Goal: Task Accomplishment & Management: Manage account settings

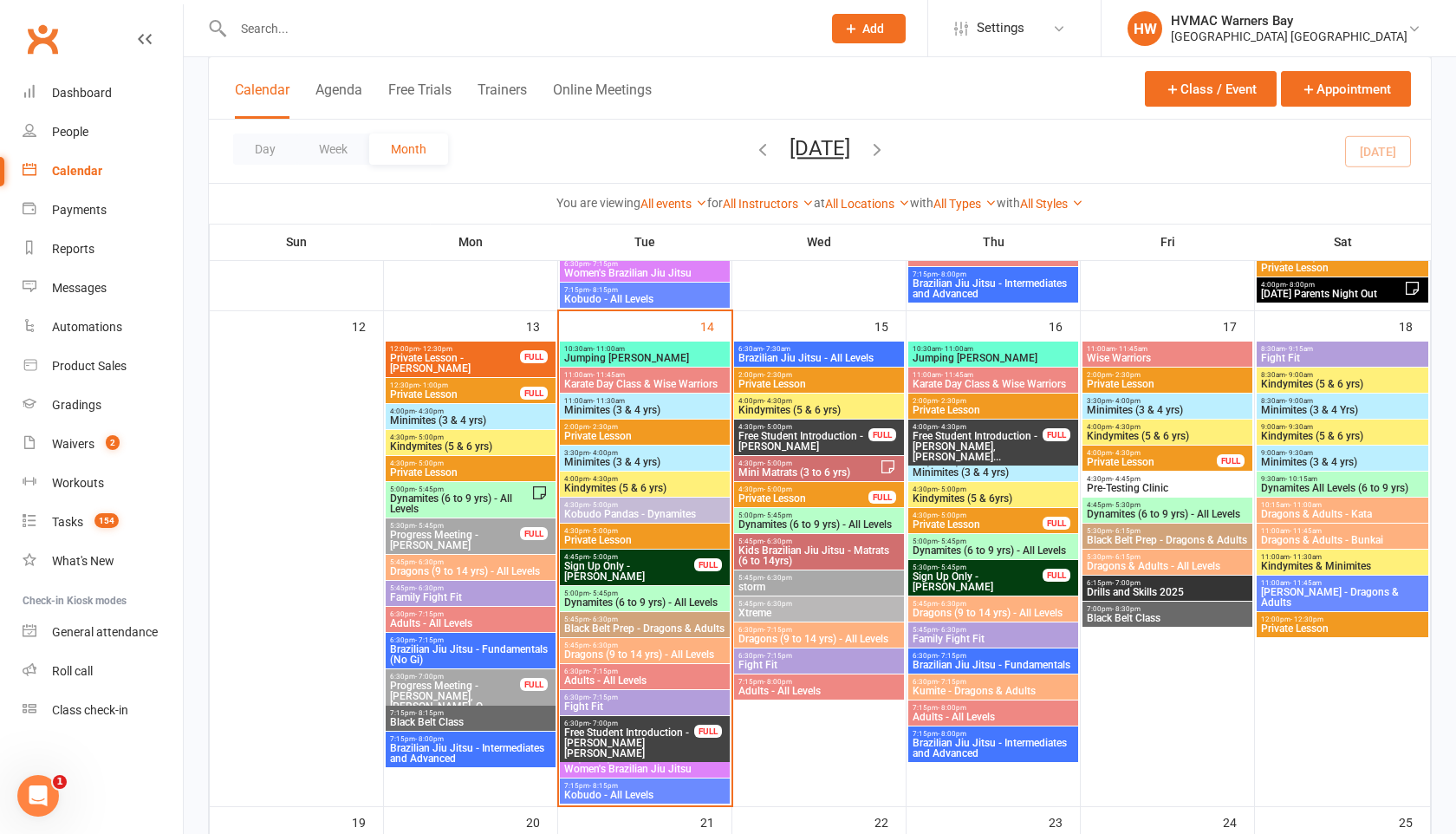
scroll to position [1069, 0]
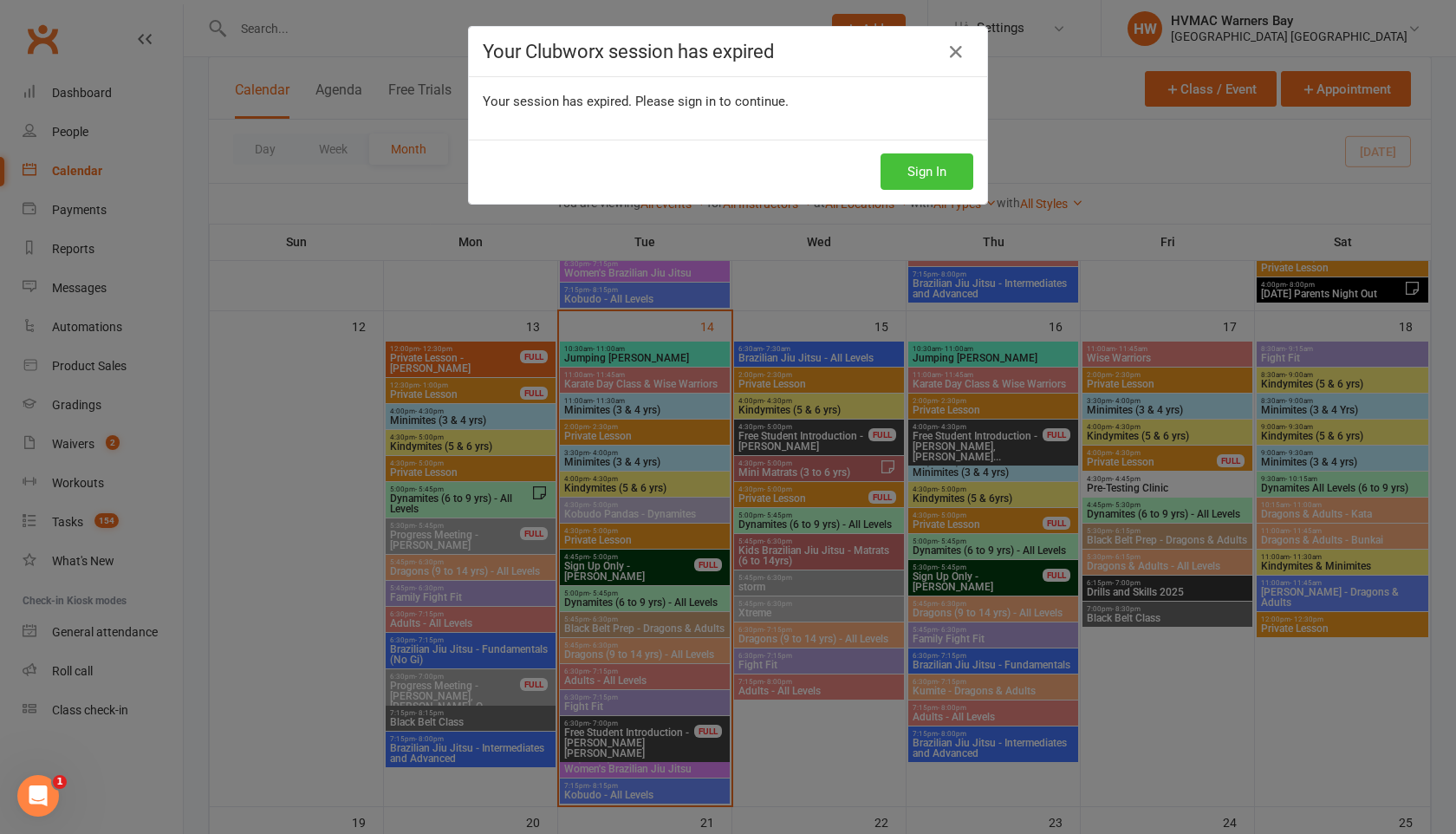
click at [959, 174] on button "Sign In" at bounding box center [927, 171] width 93 height 36
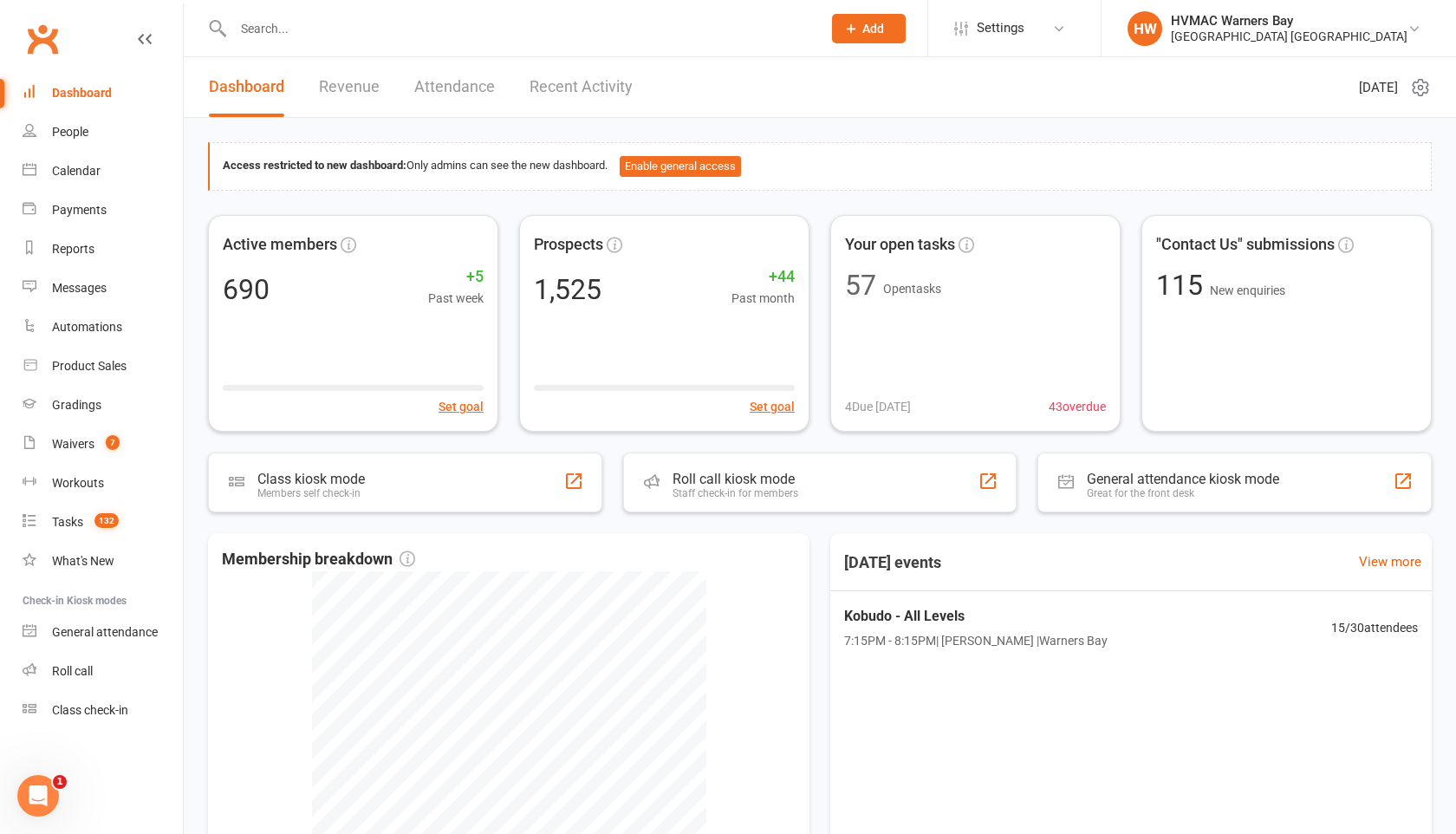
click at [260, 30] on input "text" at bounding box center [519, 28] width 581 height 25
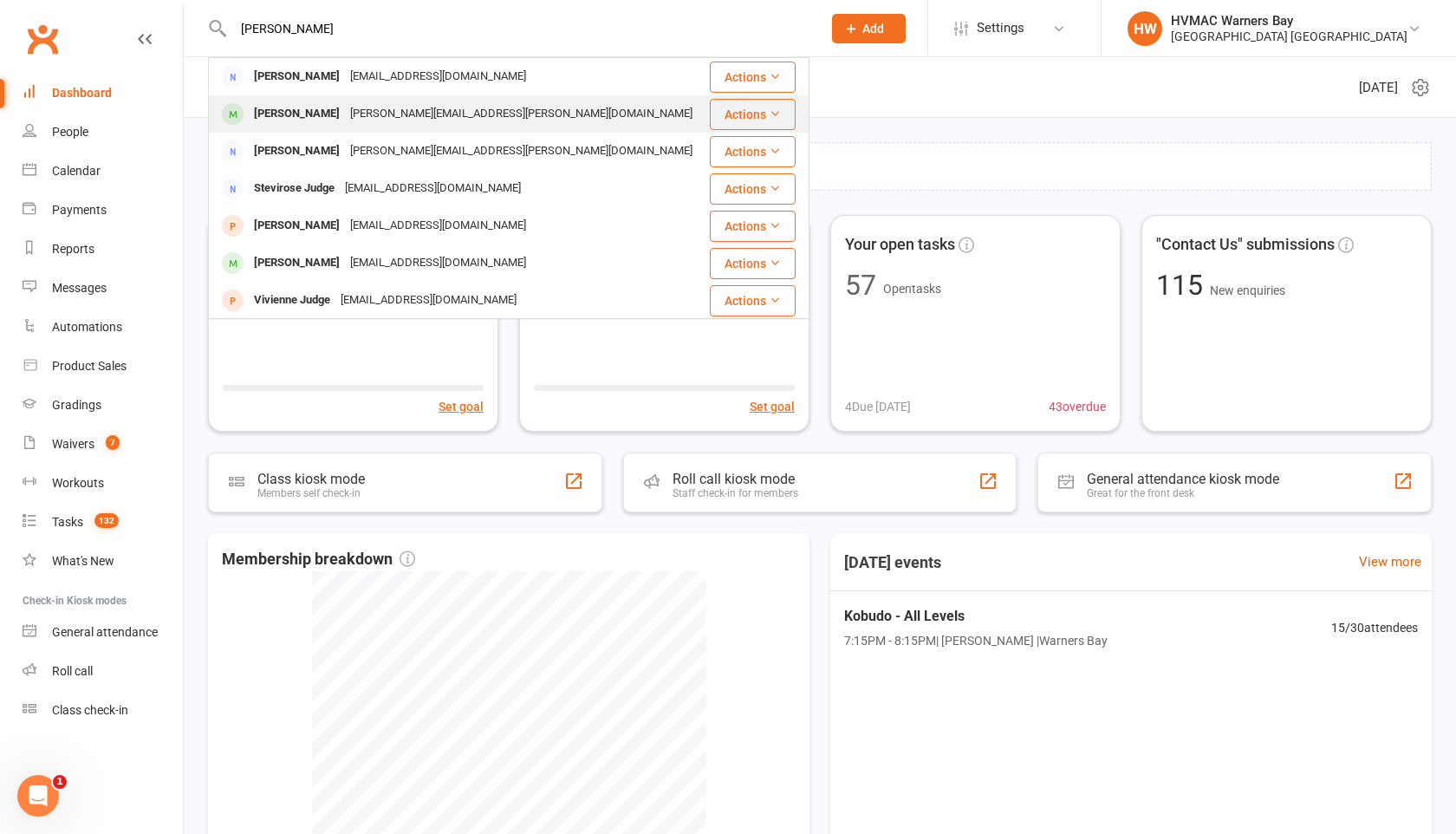
type input "sylvie"
click at [295, 114] on div "Sylvie Hunter" at bounding box center [296, 114] width 96 height 25
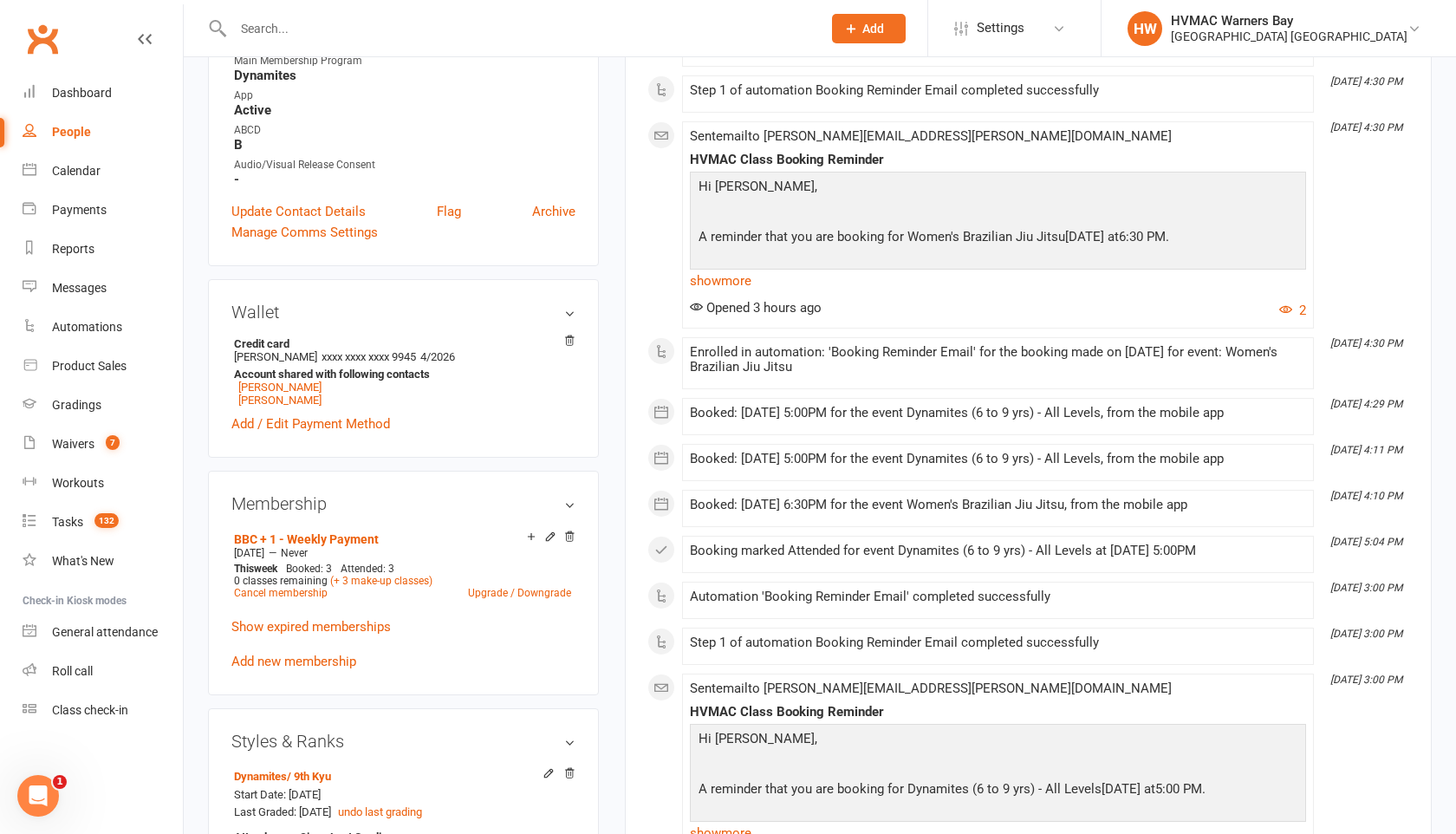
scroll to position [454, 0]
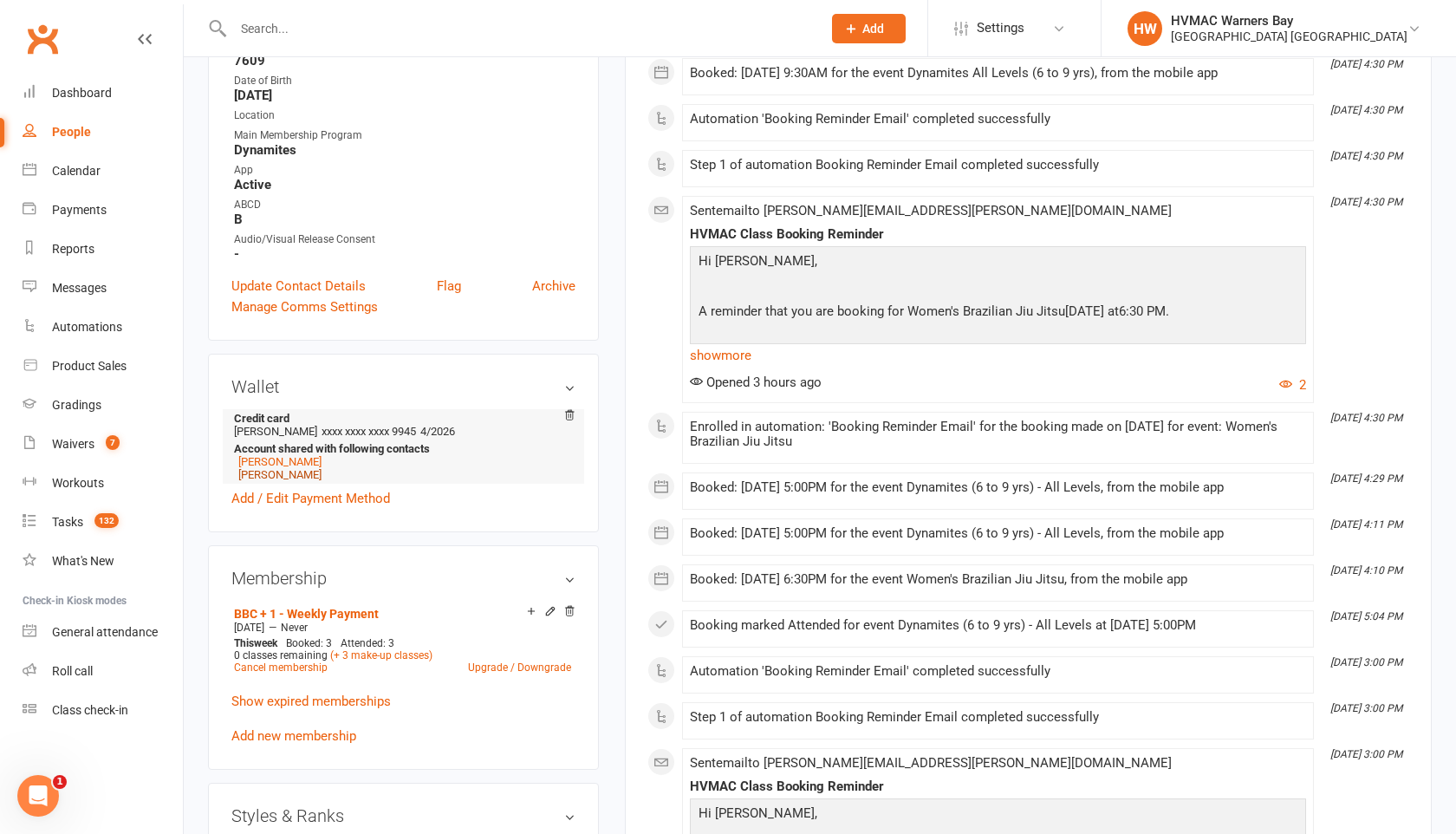
click at [309, 468] on link "Stella Cadman" at bounding box center [280, 475] width 84 height 13
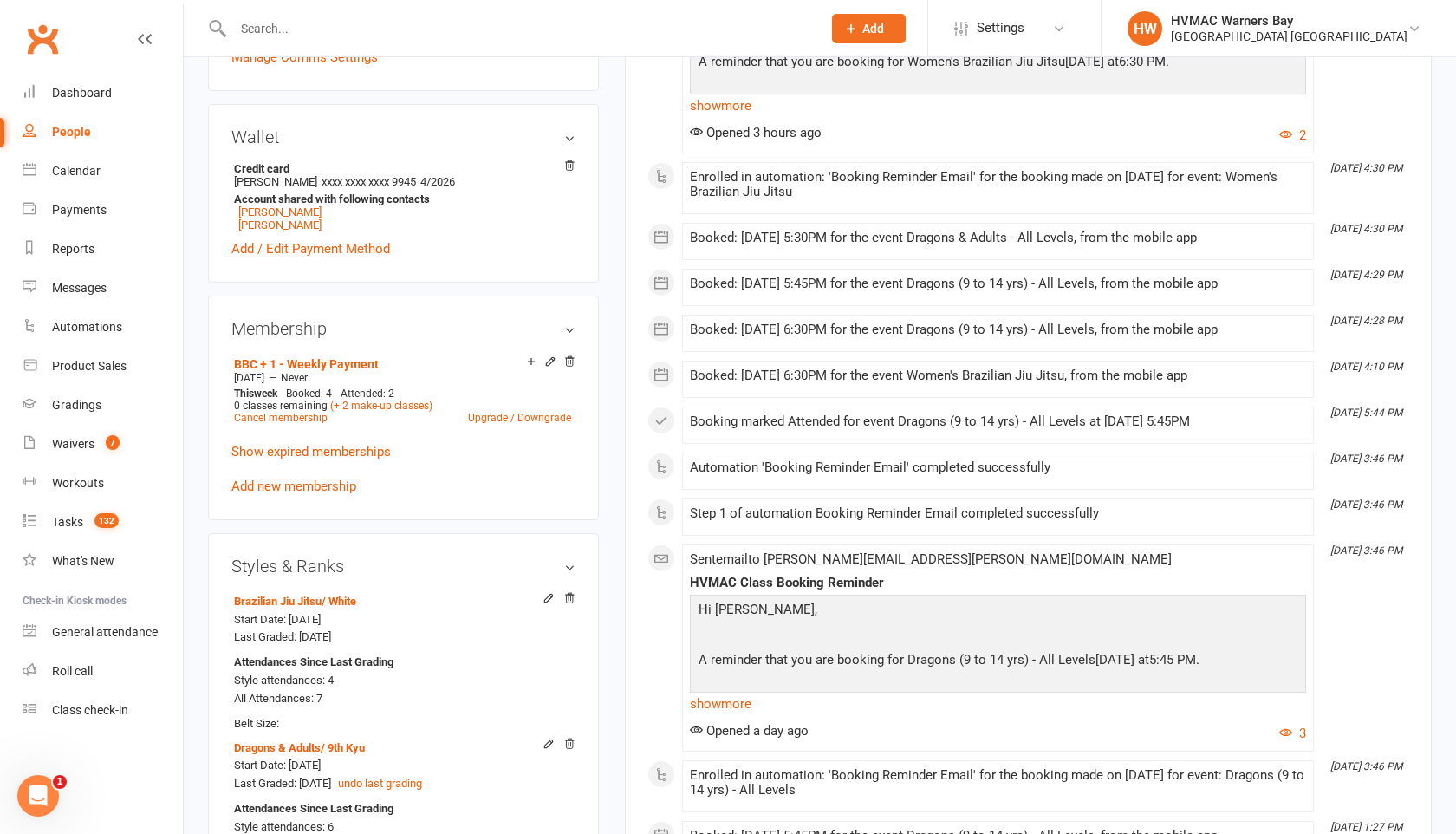
scroll to position [708, 0]
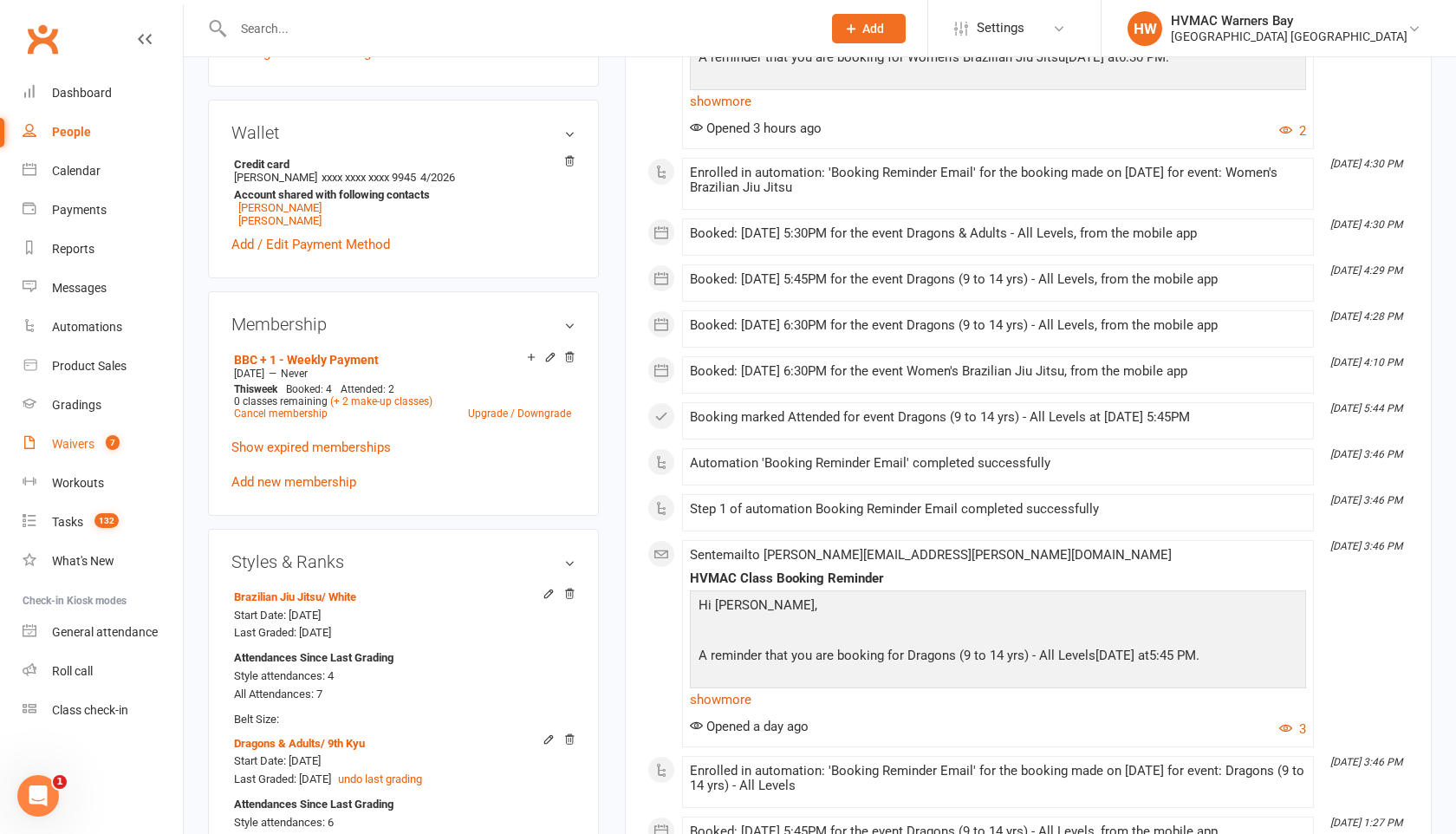
click at [79, 447] on div "Waivers" at bounding box center [73, 444] width 43 height 14
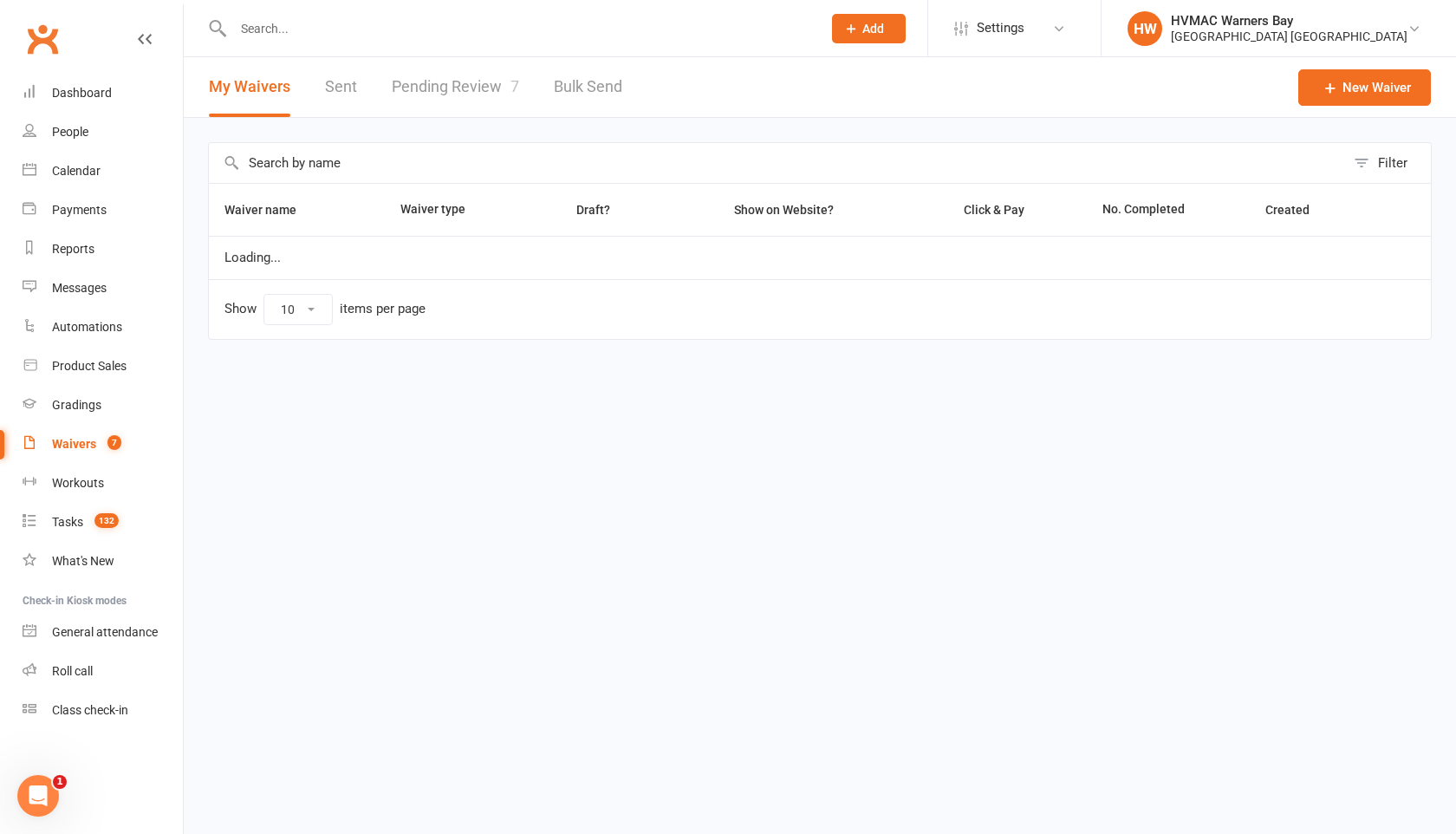
select select "100"
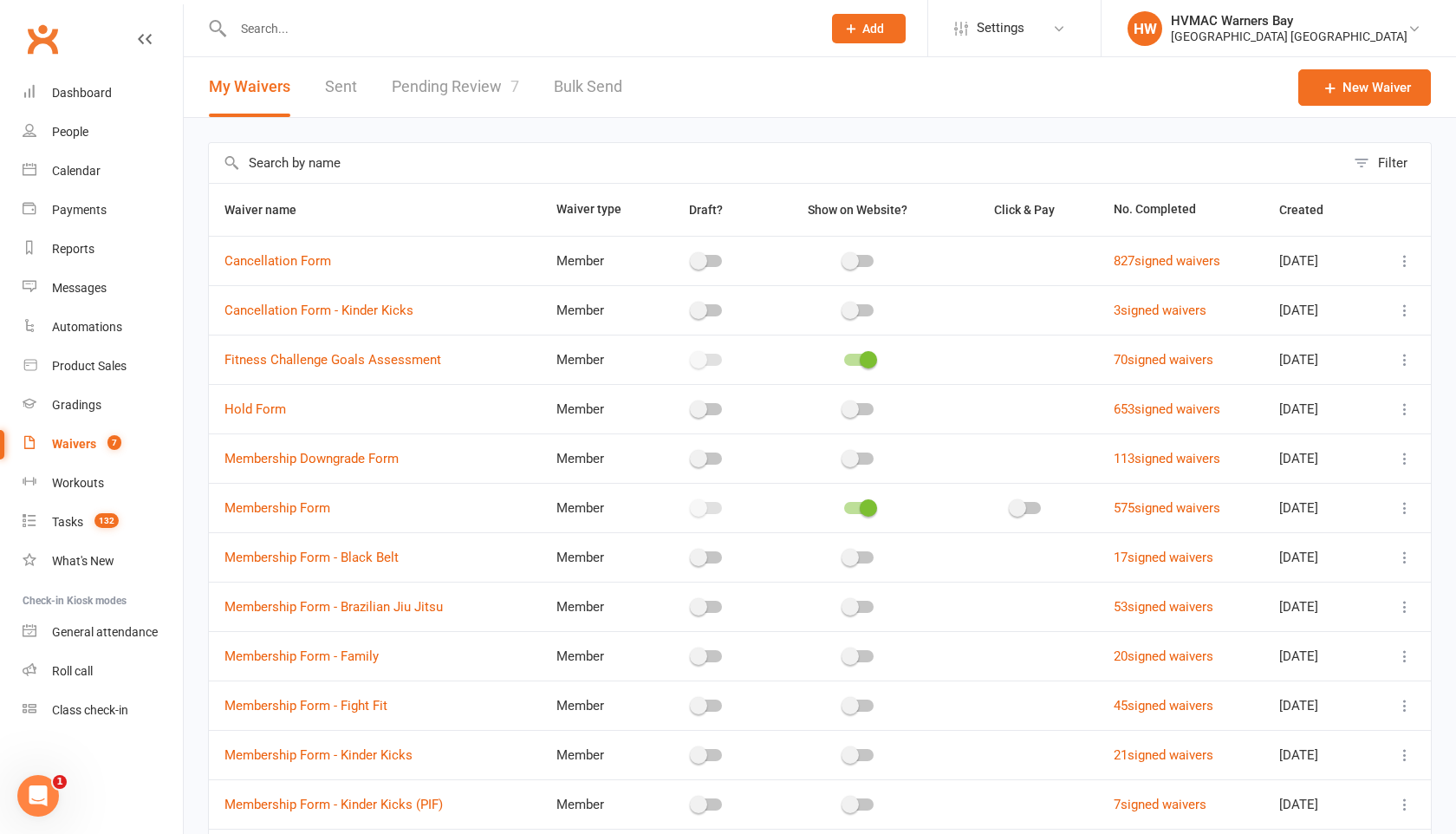
click at [467, 93] on link "Pending Review 7" at bounding box center [455, 86] width 127 height 60
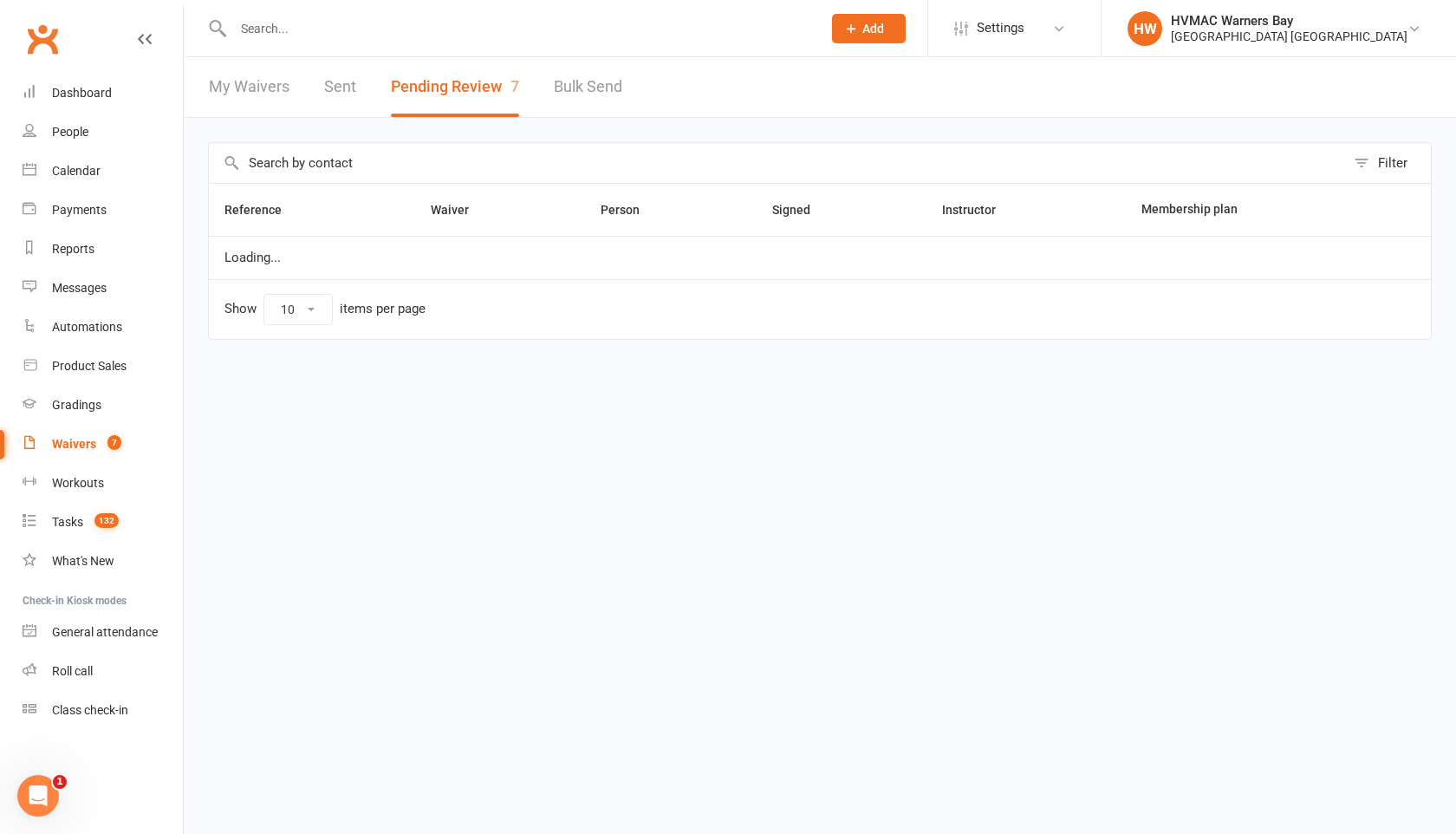
select select "100"
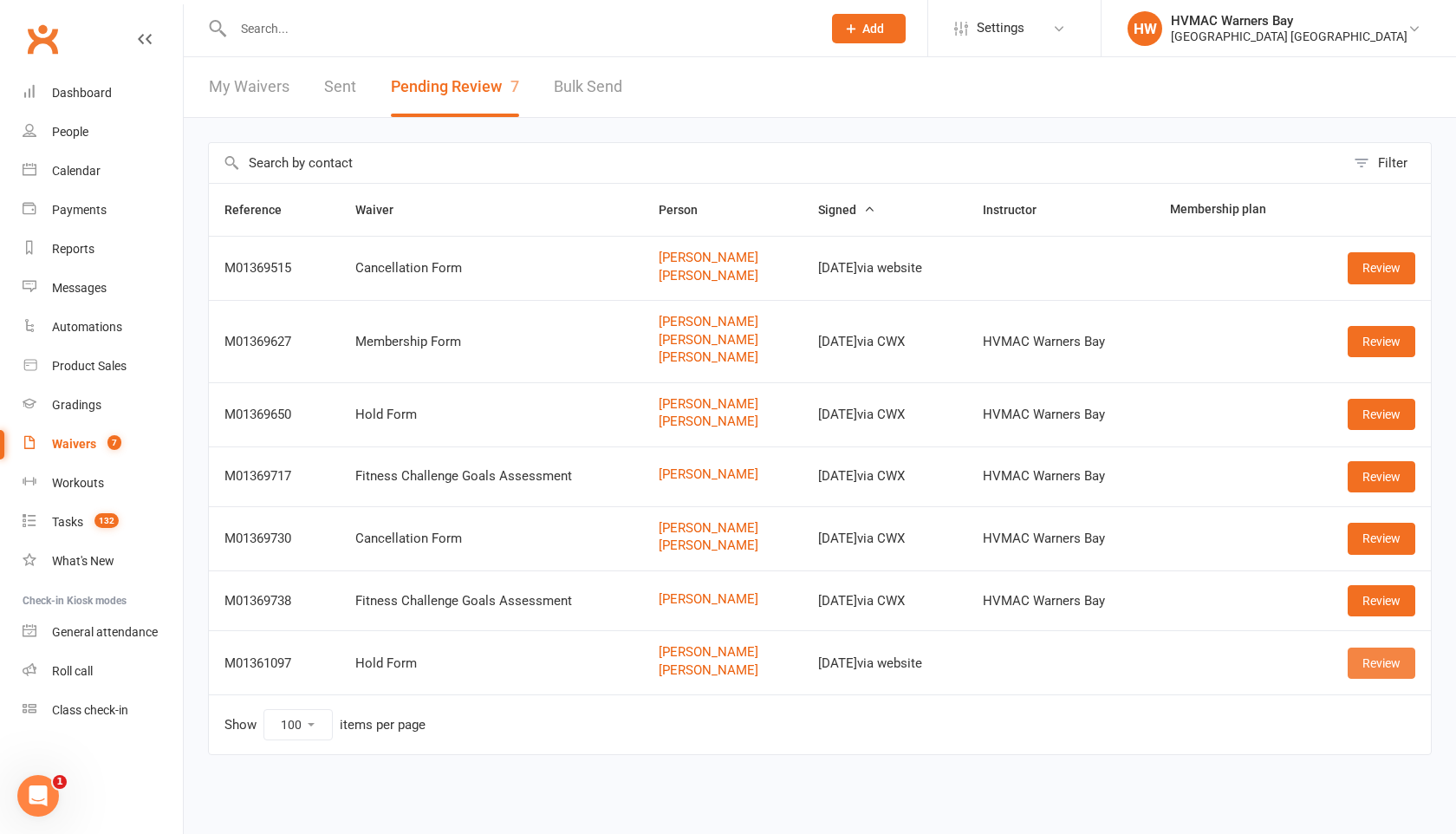
click at [1370, 659] on link "Review" at bounding box center [1381, 663] width 67 height 31
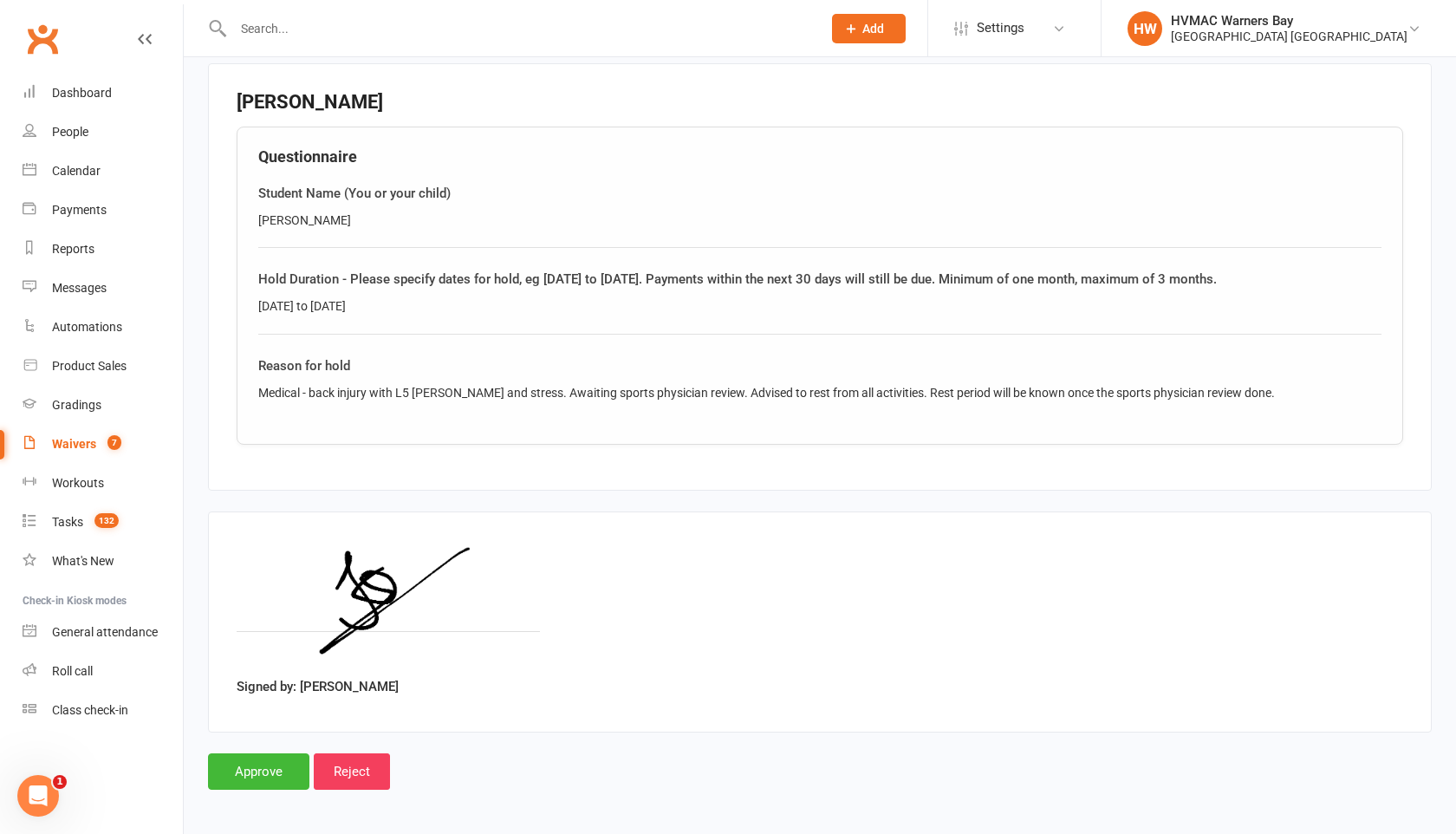
scroll to position [1444, 0]
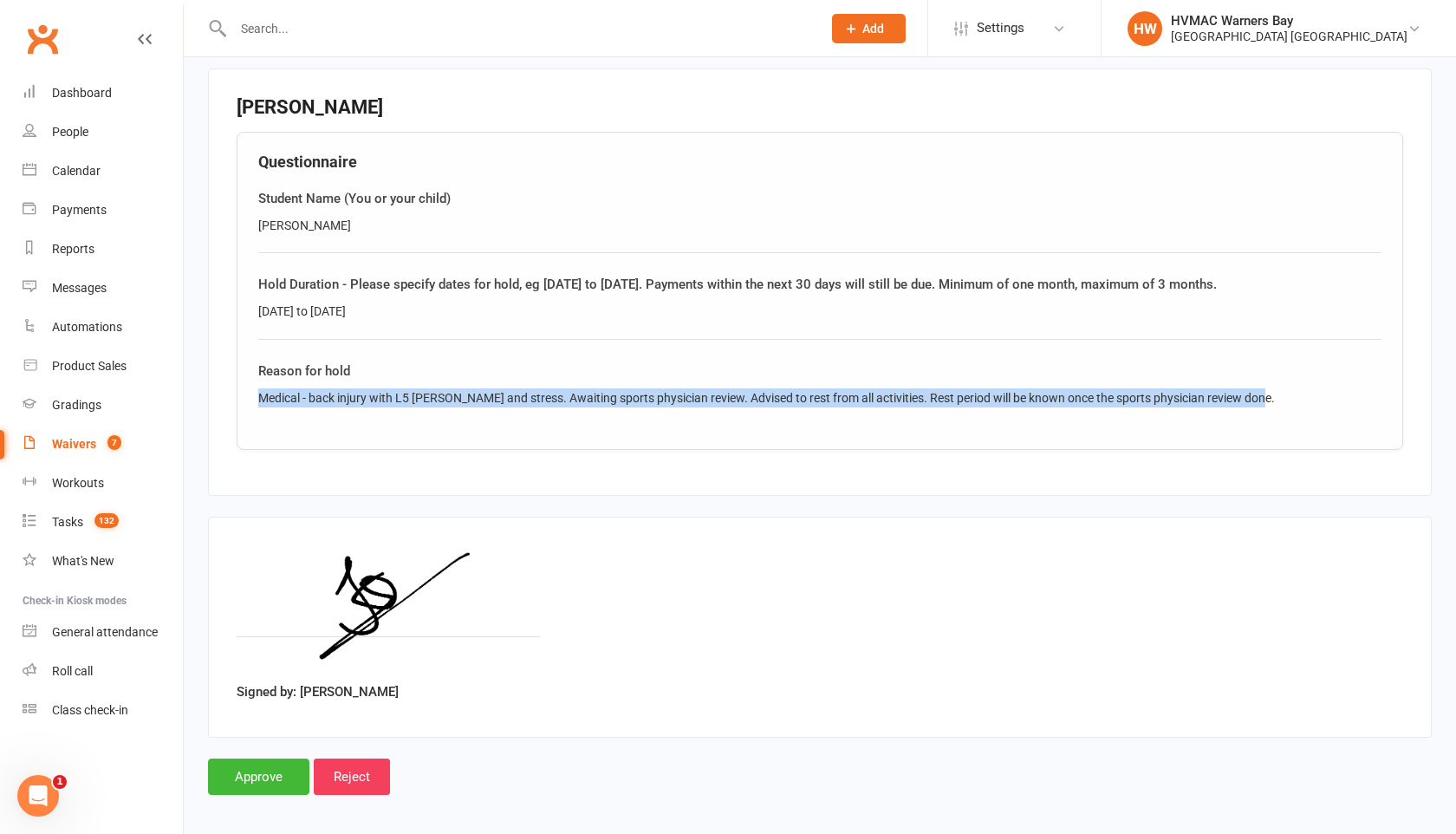
drag, startPoint x: 258, startPoint y: 393, endPoint x: 1257, endPoint y: 406, distance: 999.1
click at [1258, 407] on div "Questionnaire Student Name (You or your child) Aarav Zala Hold Duration - Pleas…" at bounding box center [820, 291] width 1166 height 318
copy div "Medical - back injury with L5 bone oedema and stress. Awaiting sports physician…"
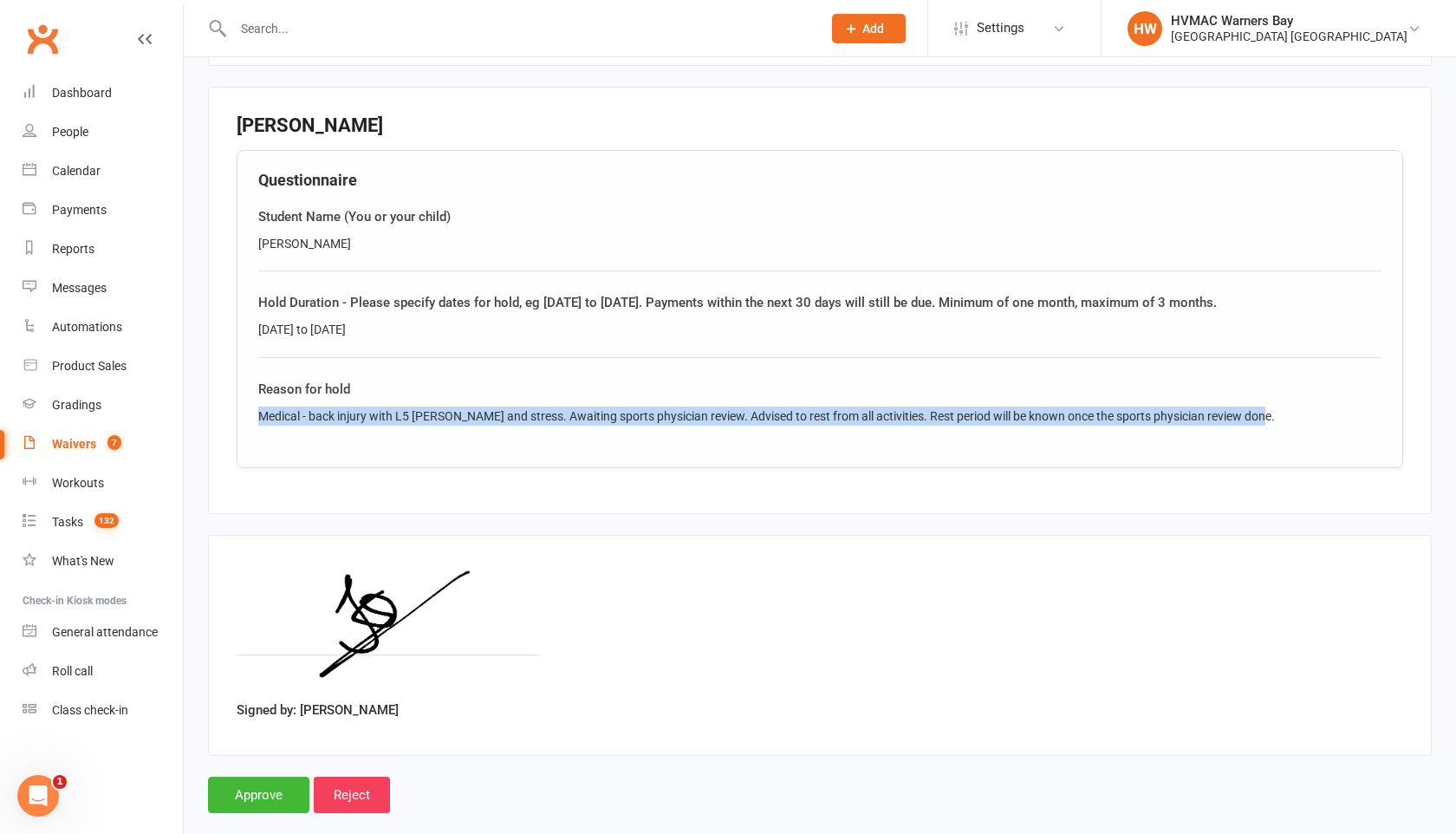
scroll to position [1431, 0]
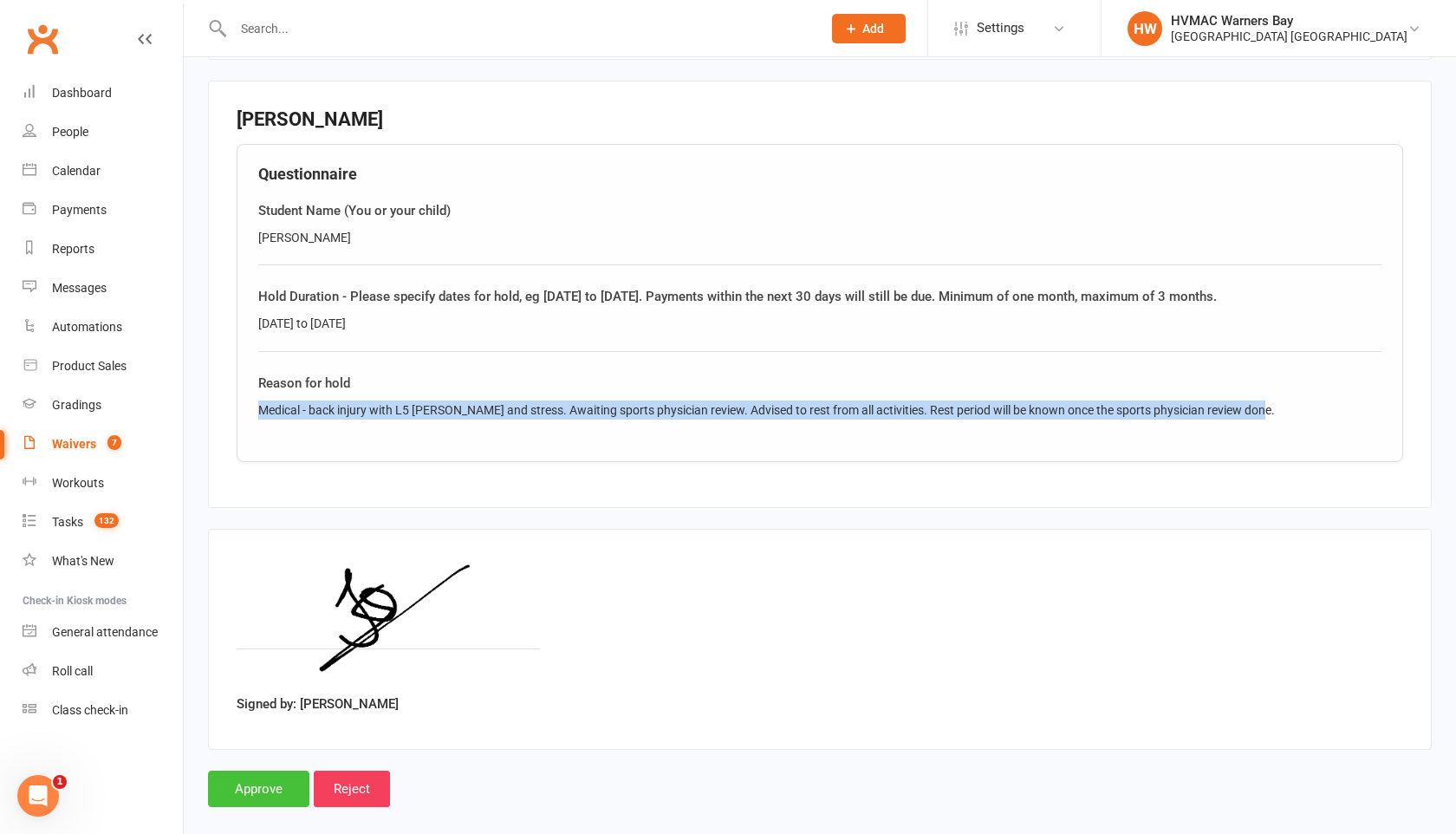
click at [267, 787] on input "Approve" at bounding box center [258, 788] width 102 height 36
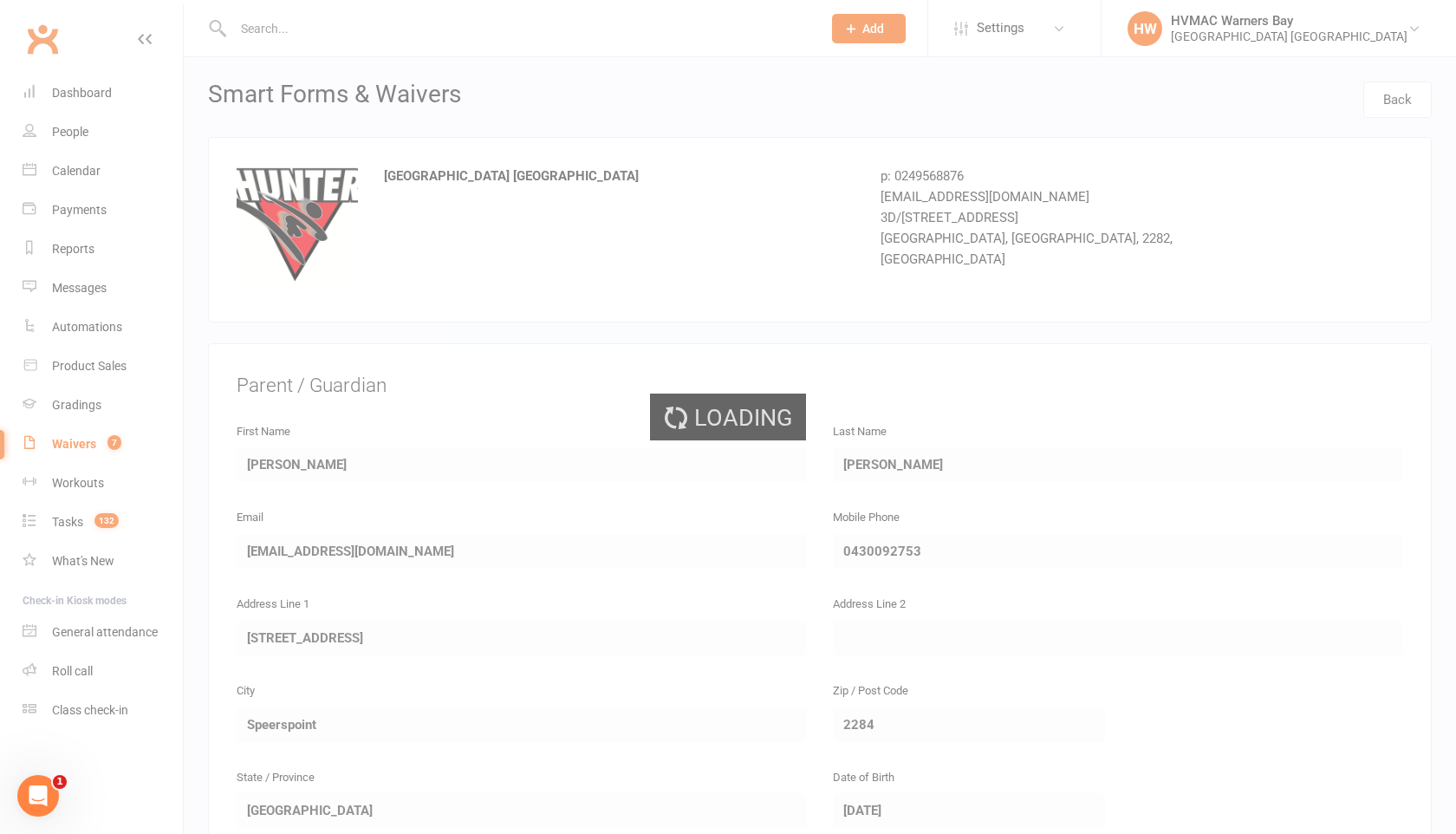
select select "100"
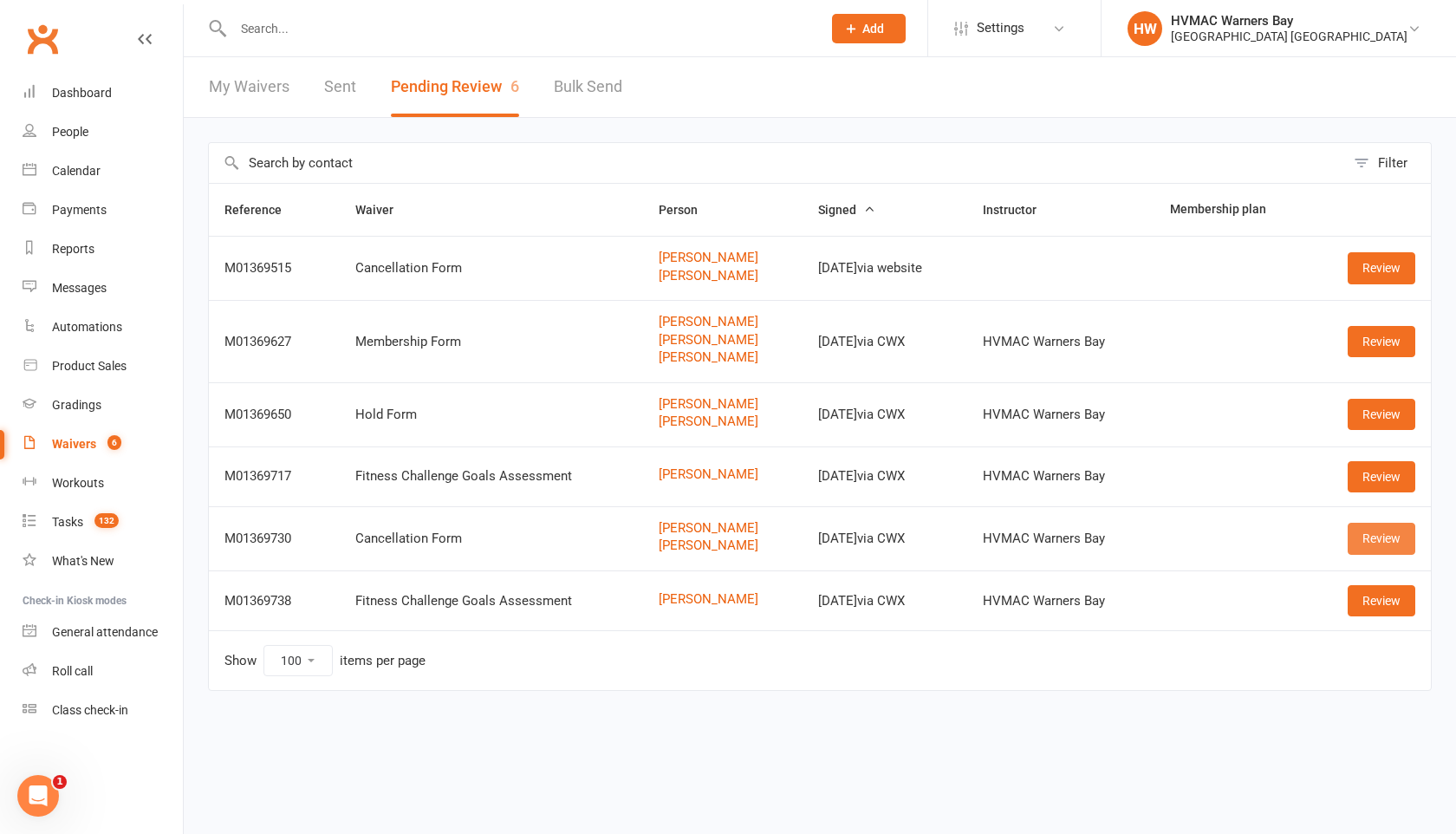
click at [1368, 538] on link "Review" at bounding box center [1381, 538] width 67 height 31
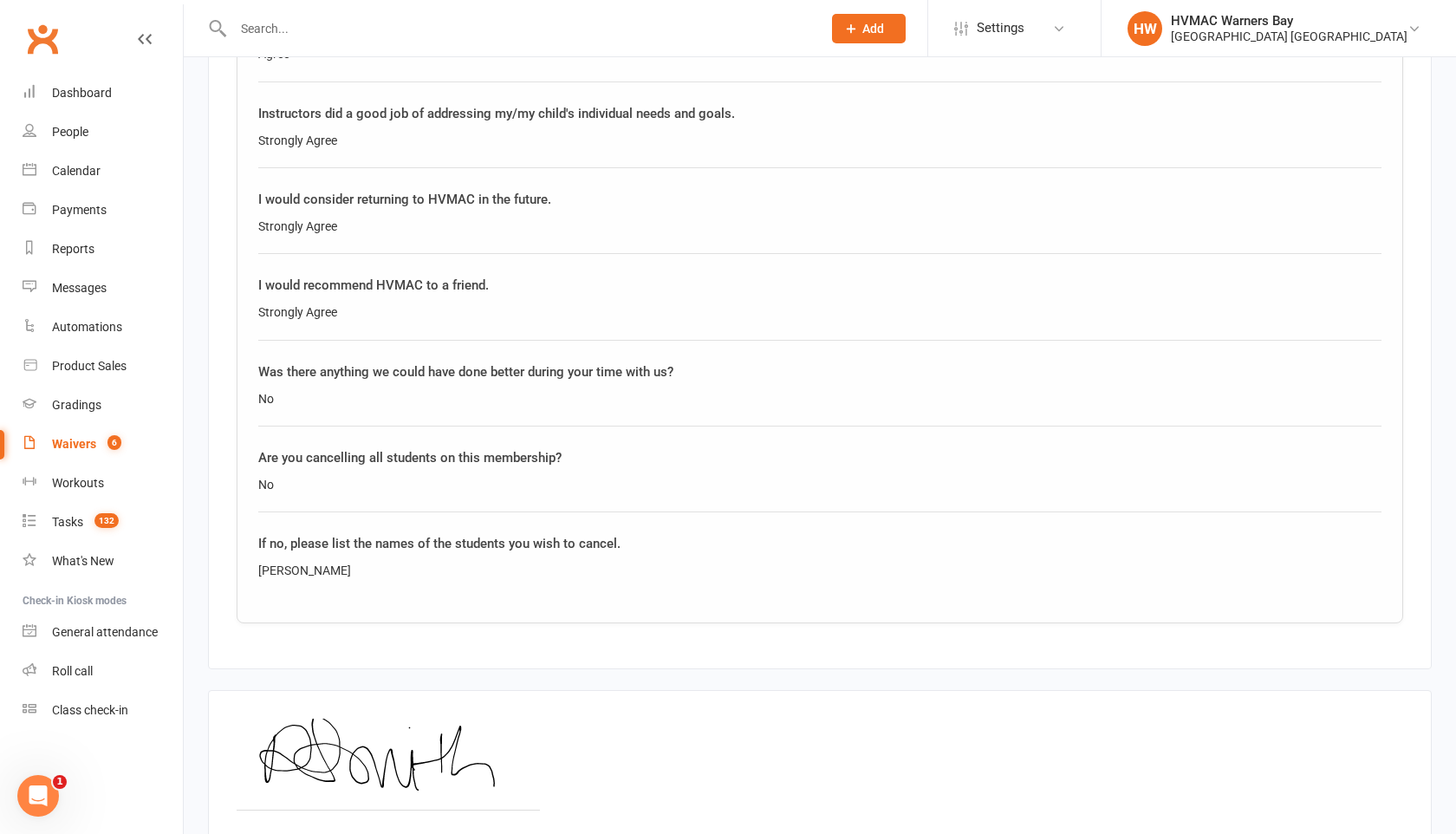
scroll to position [1914, 0]
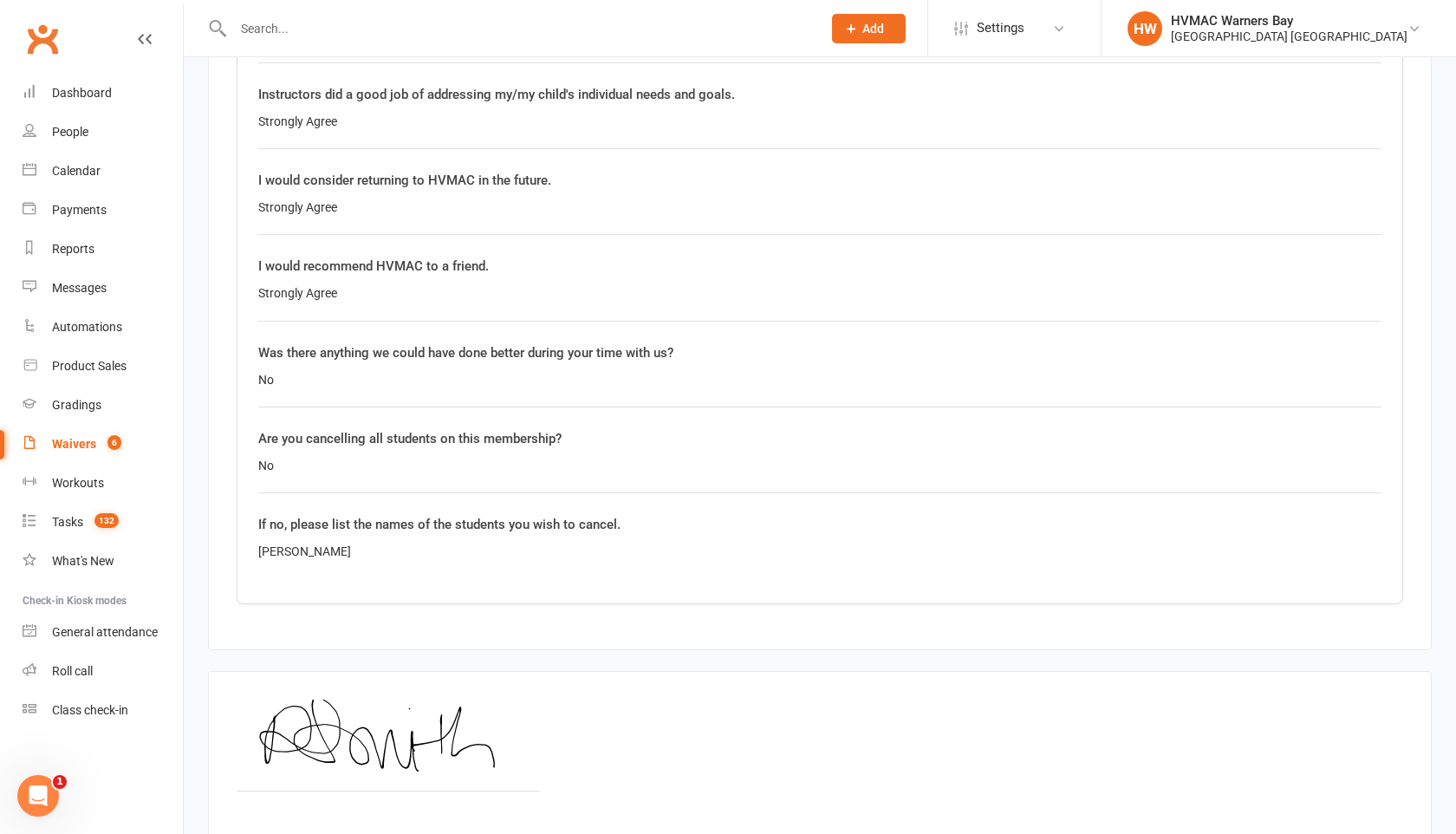
select select "100"
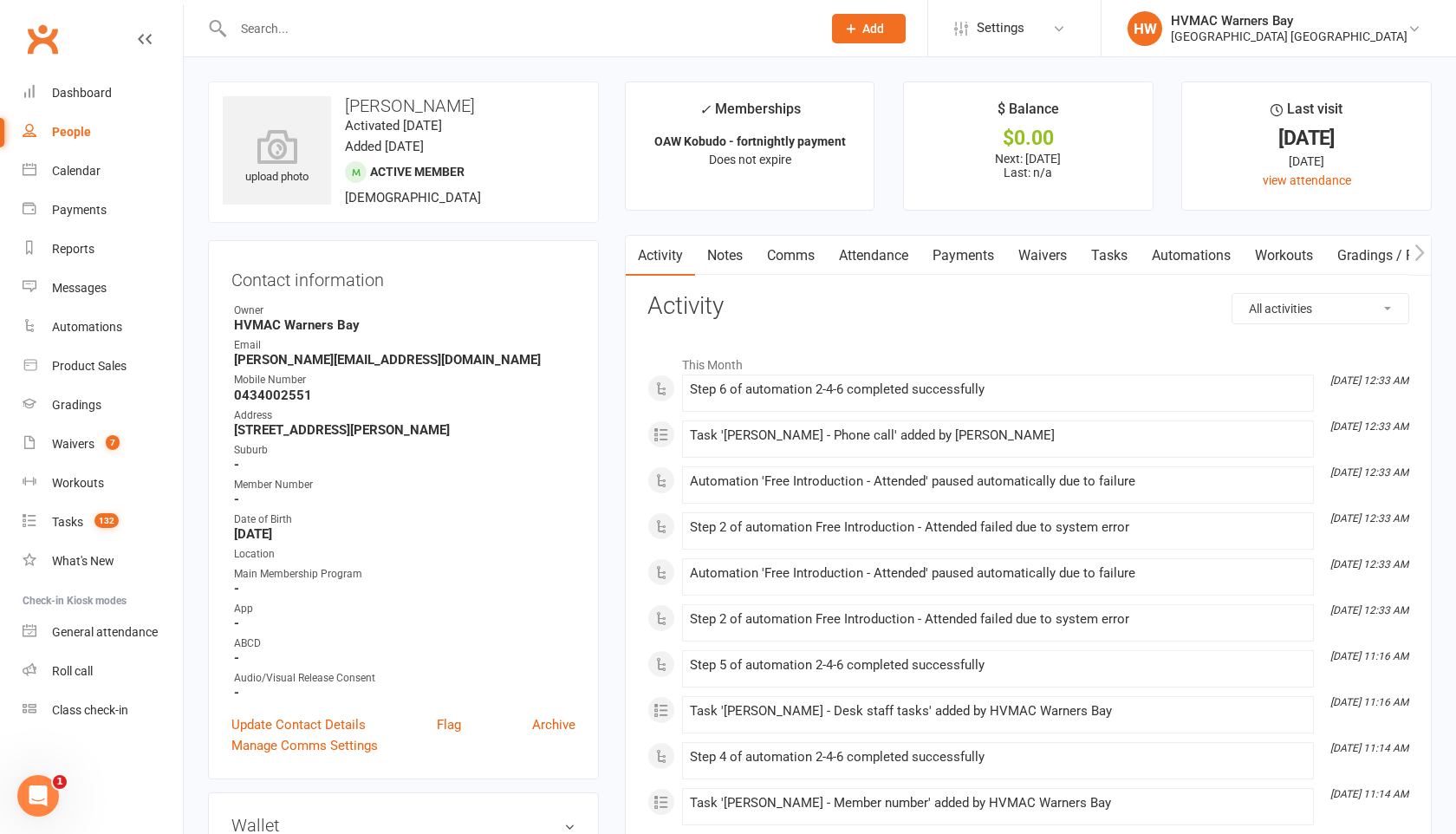
click at [264, 35] on input "text" at bounding box center [519, 28] width 581 height 25
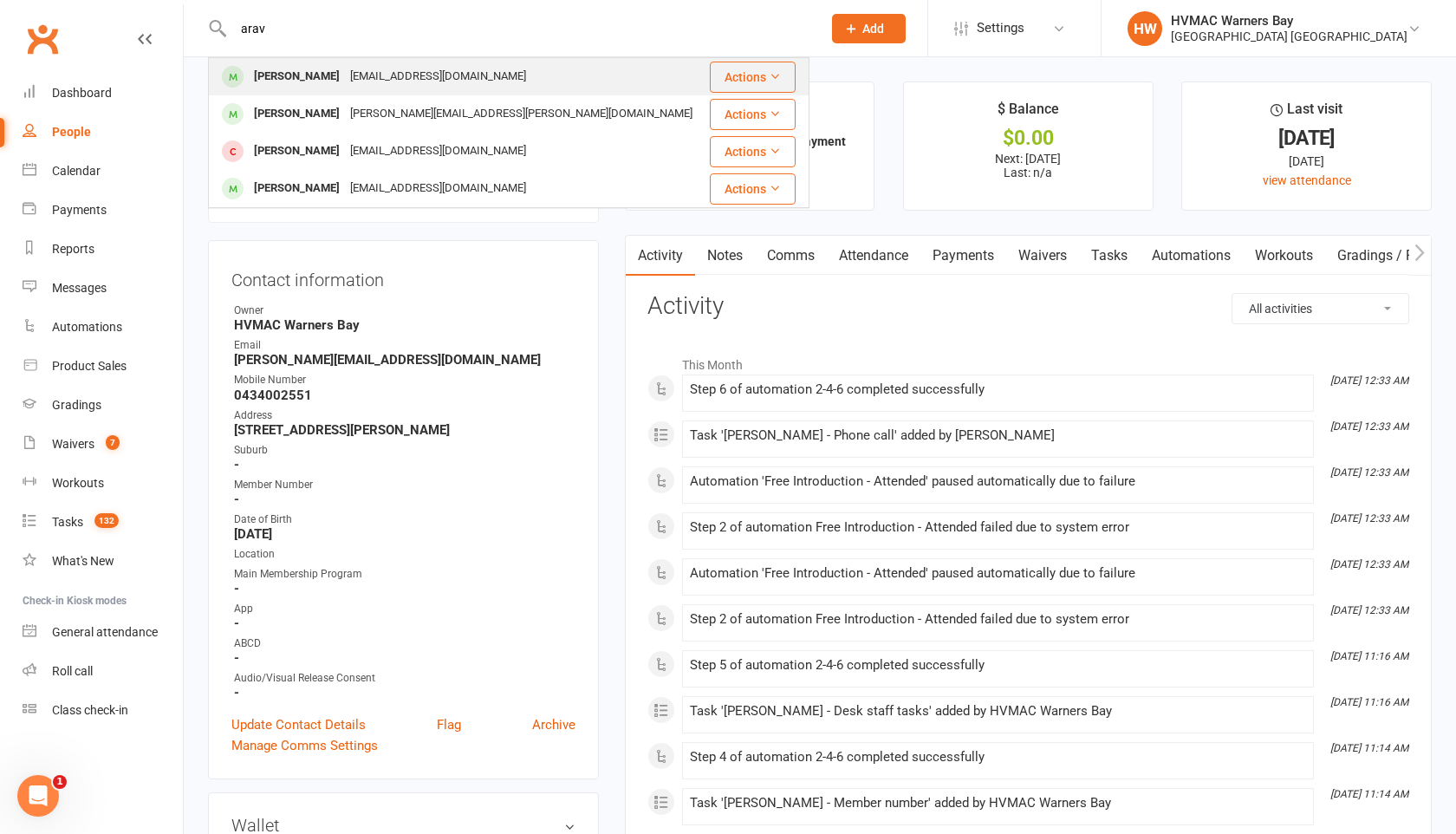
type input "arav"
click at [273, 84] on div "Aarav Zala" at bounding box center [296, 77] width 96 height 25
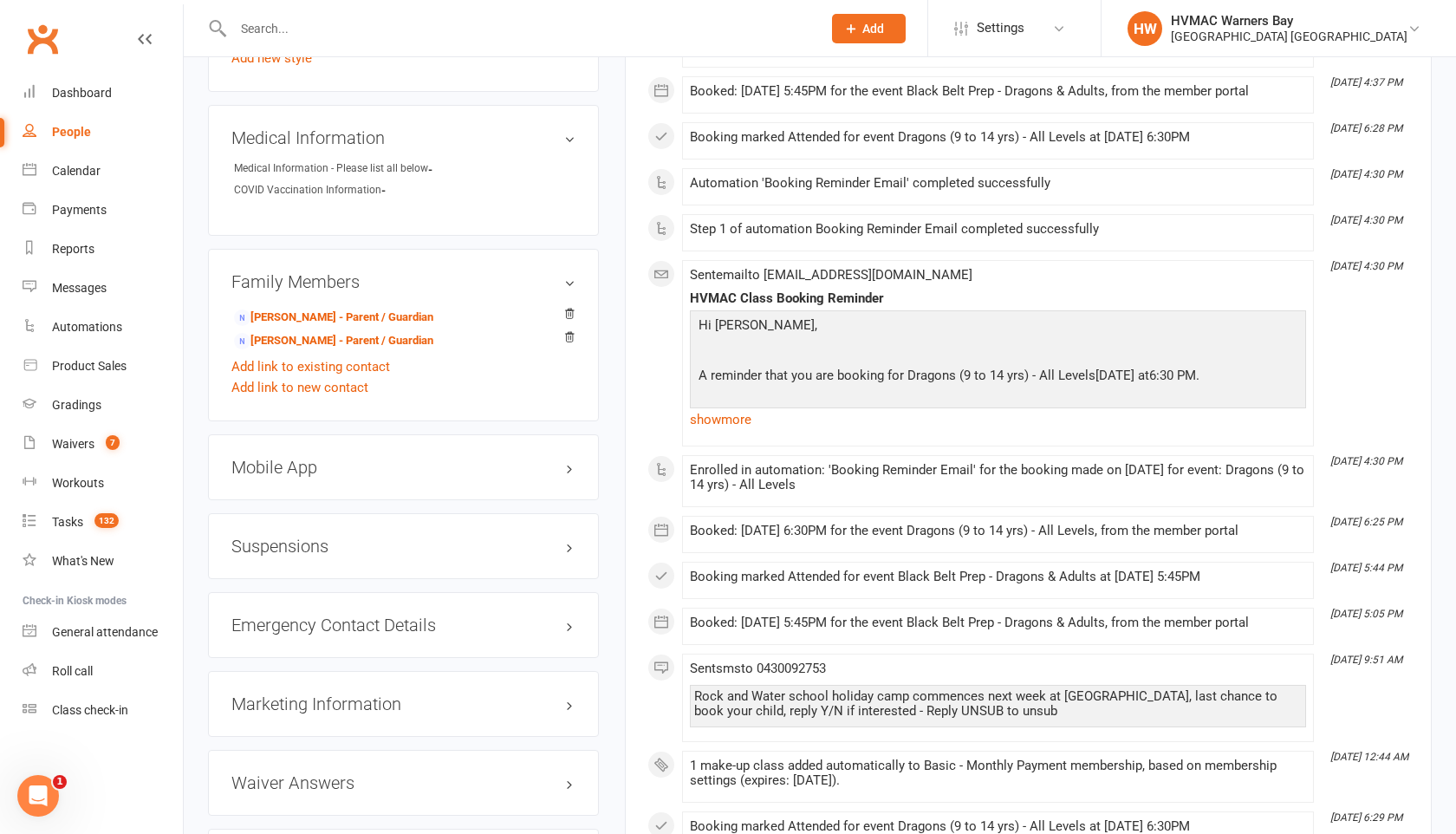
scroll to position [1389, 0]
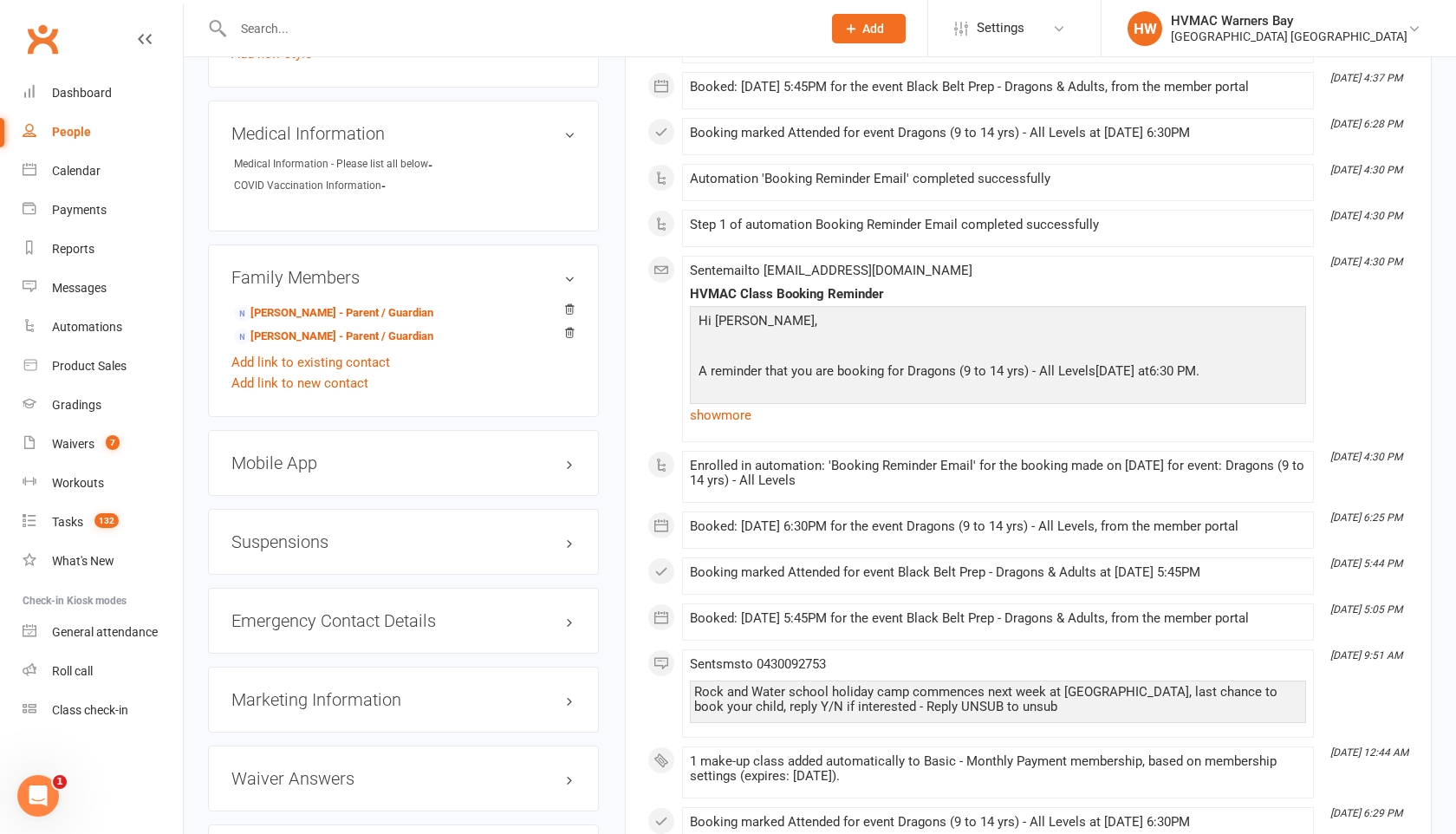
click at [569, 540] on h3 "Suspensions" at bounding box center [404, 541] width 344 height 19
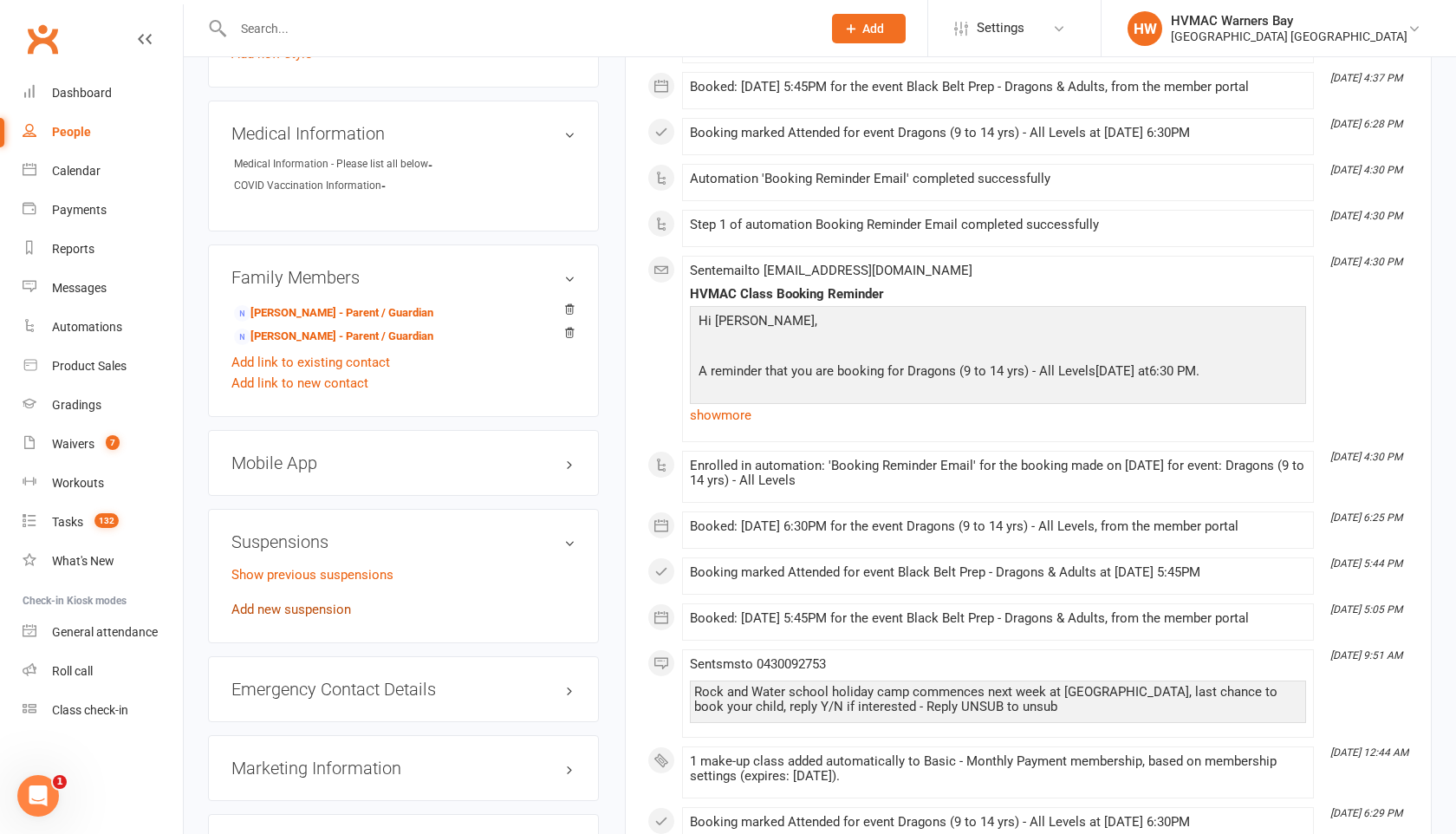
click at [293, 608] on link "Add new suspension" at bounding box center [292, 609] width 120 height 15
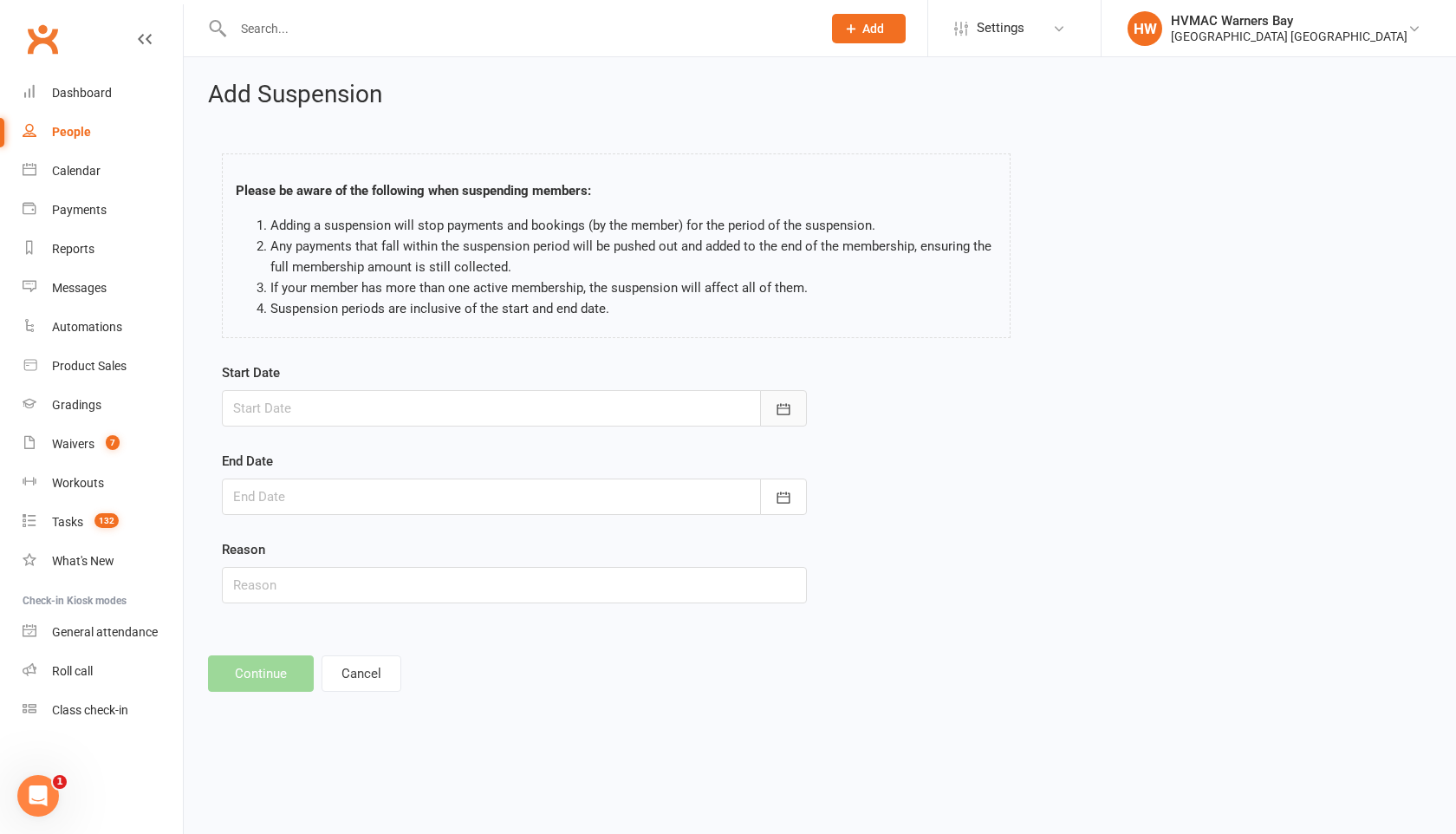
click at [780, 415] on icon "button" at bounding box center [784, 409] width 17 height 17
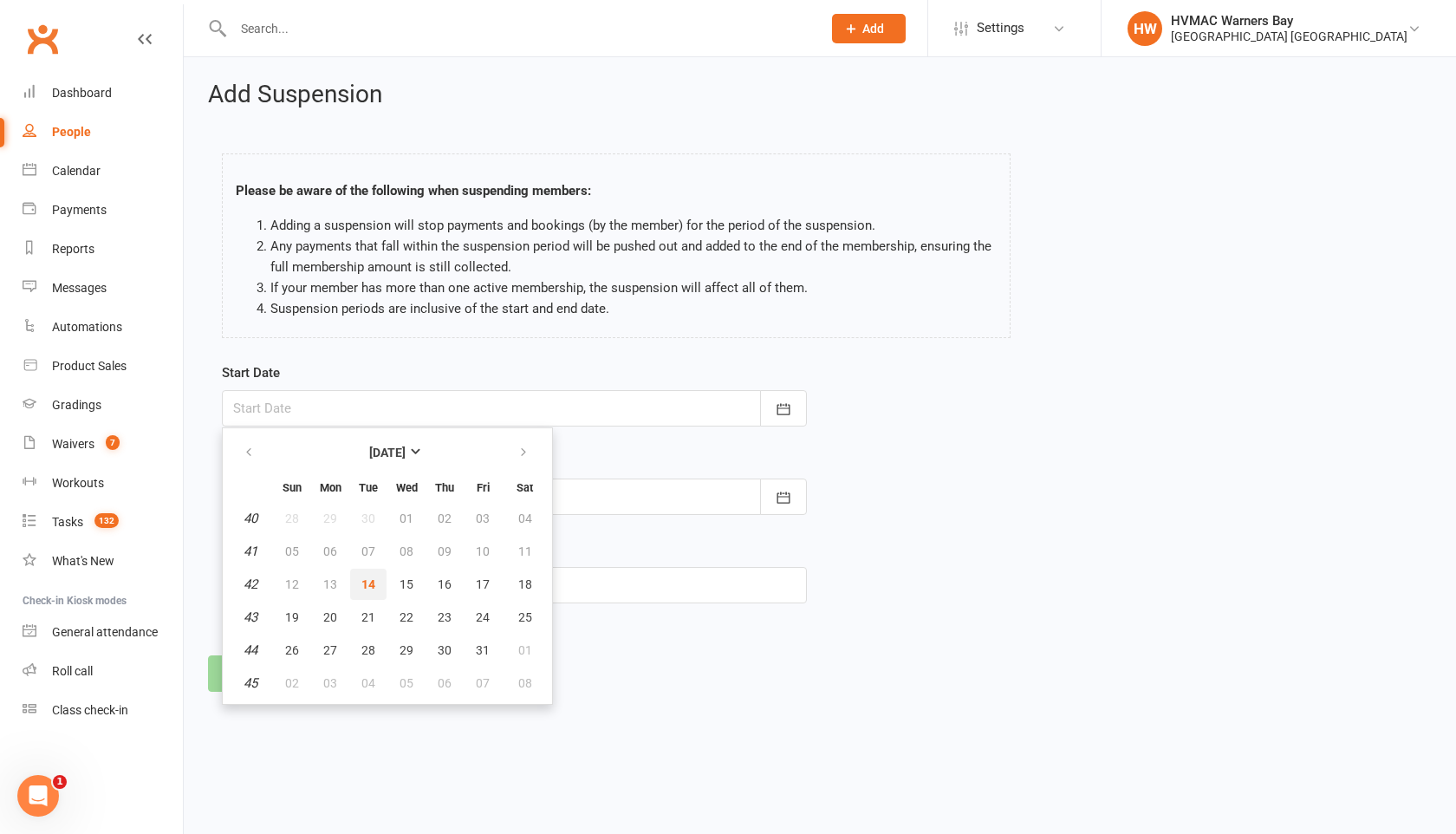
click at [376, 577] on button "14" at bounding box center [369, 584] width 36 height 31
type input "14 Oct 2025"
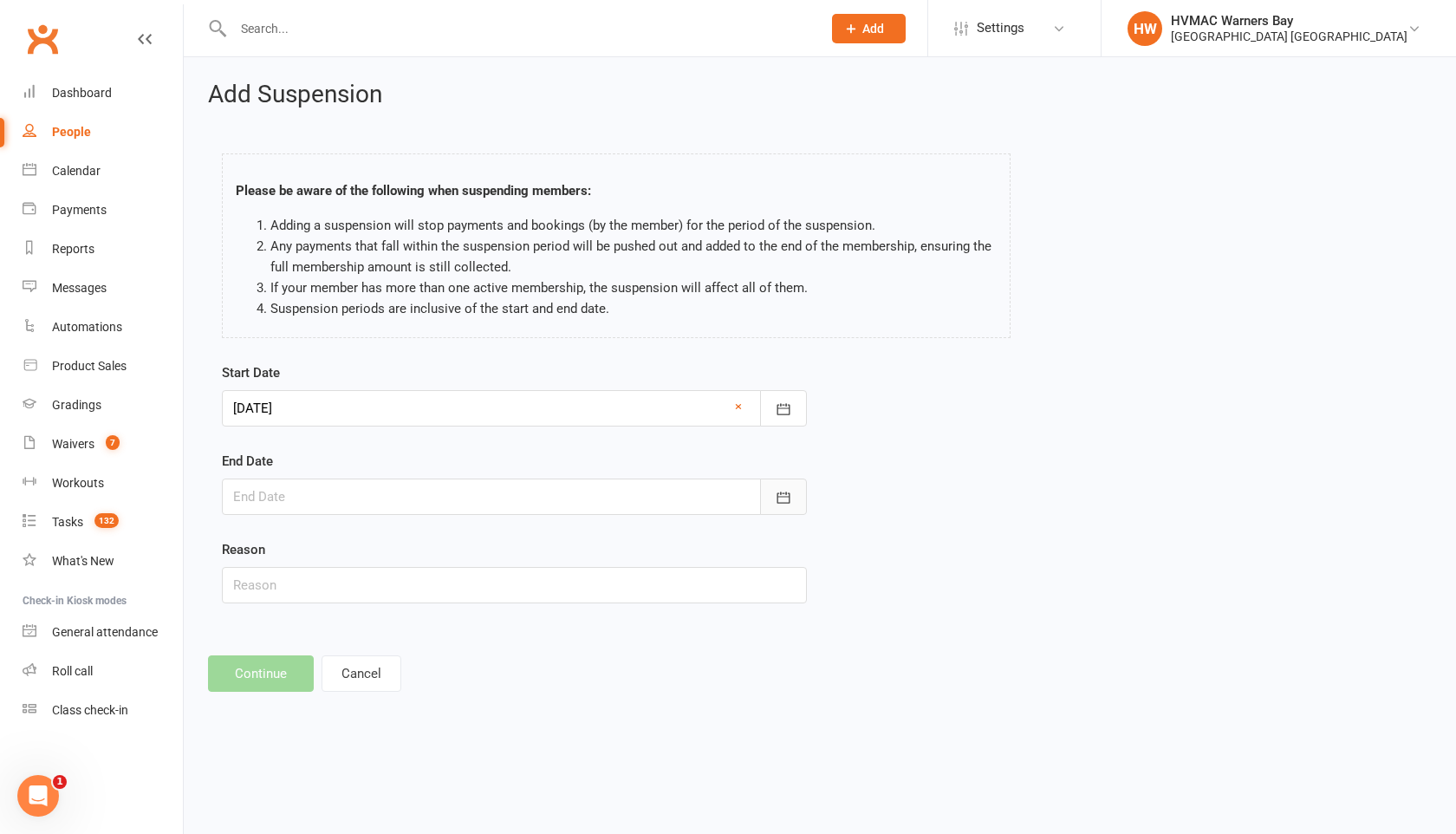
click at [783, 493] on icon "button" at bounding box center [784, 497] width 13 height 11
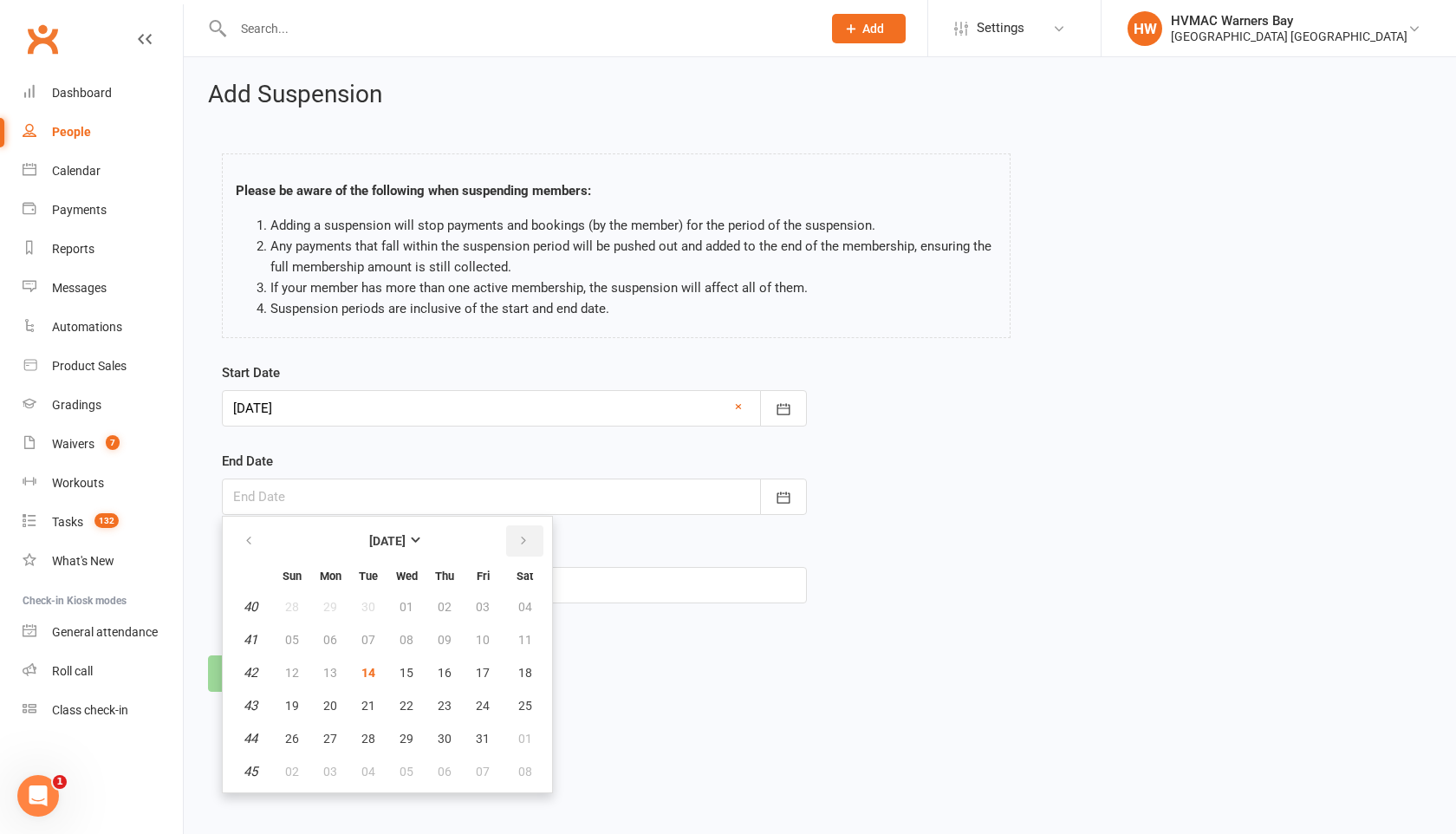
click at [531, 540] on button "button" at bounding box center [524, 540] width 37 height 31
click at [531, 540] on button "button" at bounding box center [524, 540] width 37 height 31
click at [402, 670] on span "14" at bounding box center [407, 673] width 14 height 14
type input "14 Jan 2026"
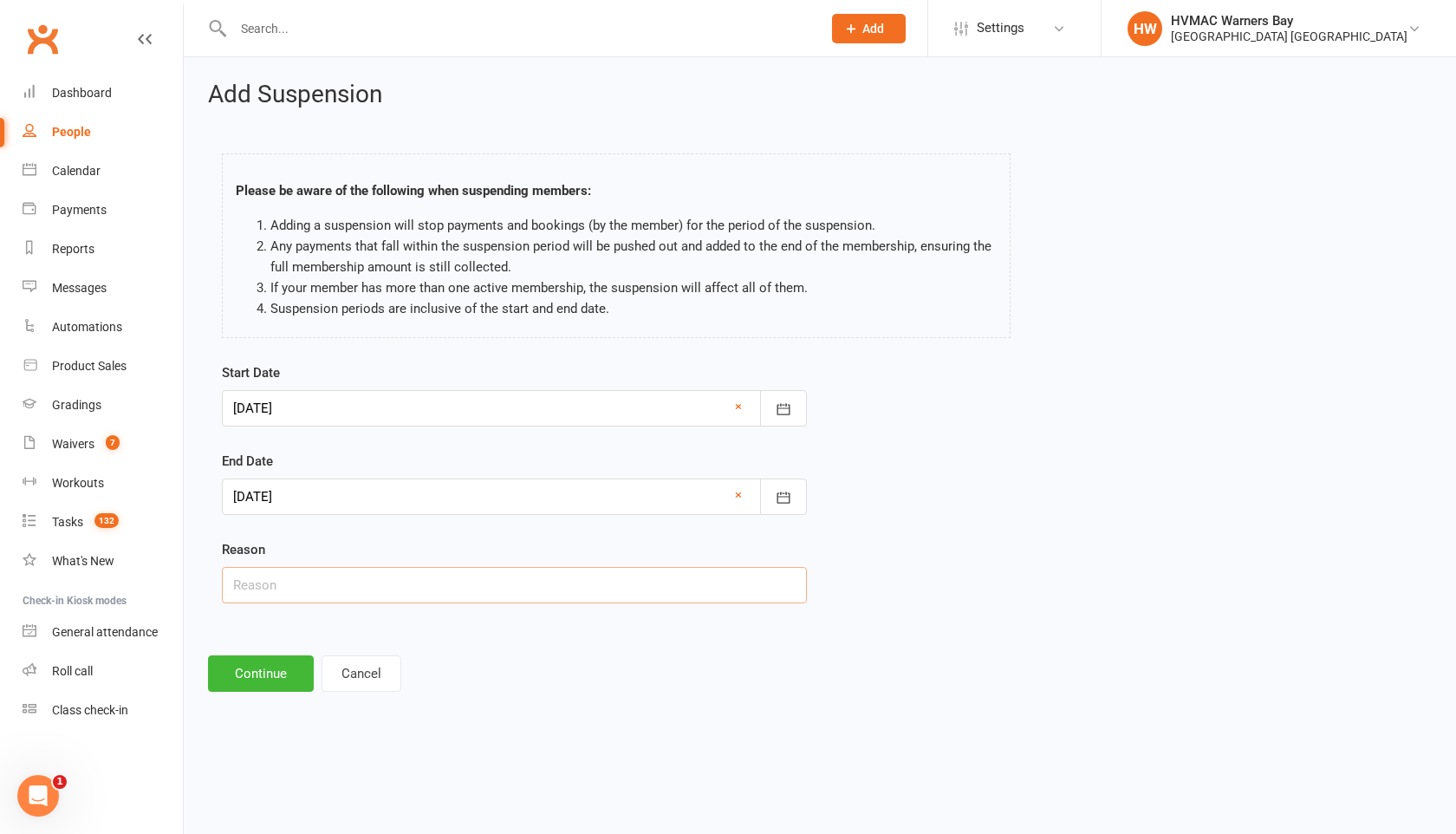
click at [304, 583] on input "text" at bounding box center [515, 585] width 585 height 36
type input "Injury"
click at [225, 684] on button "Continue" at bounding box center [260, 673] width 105 height 36
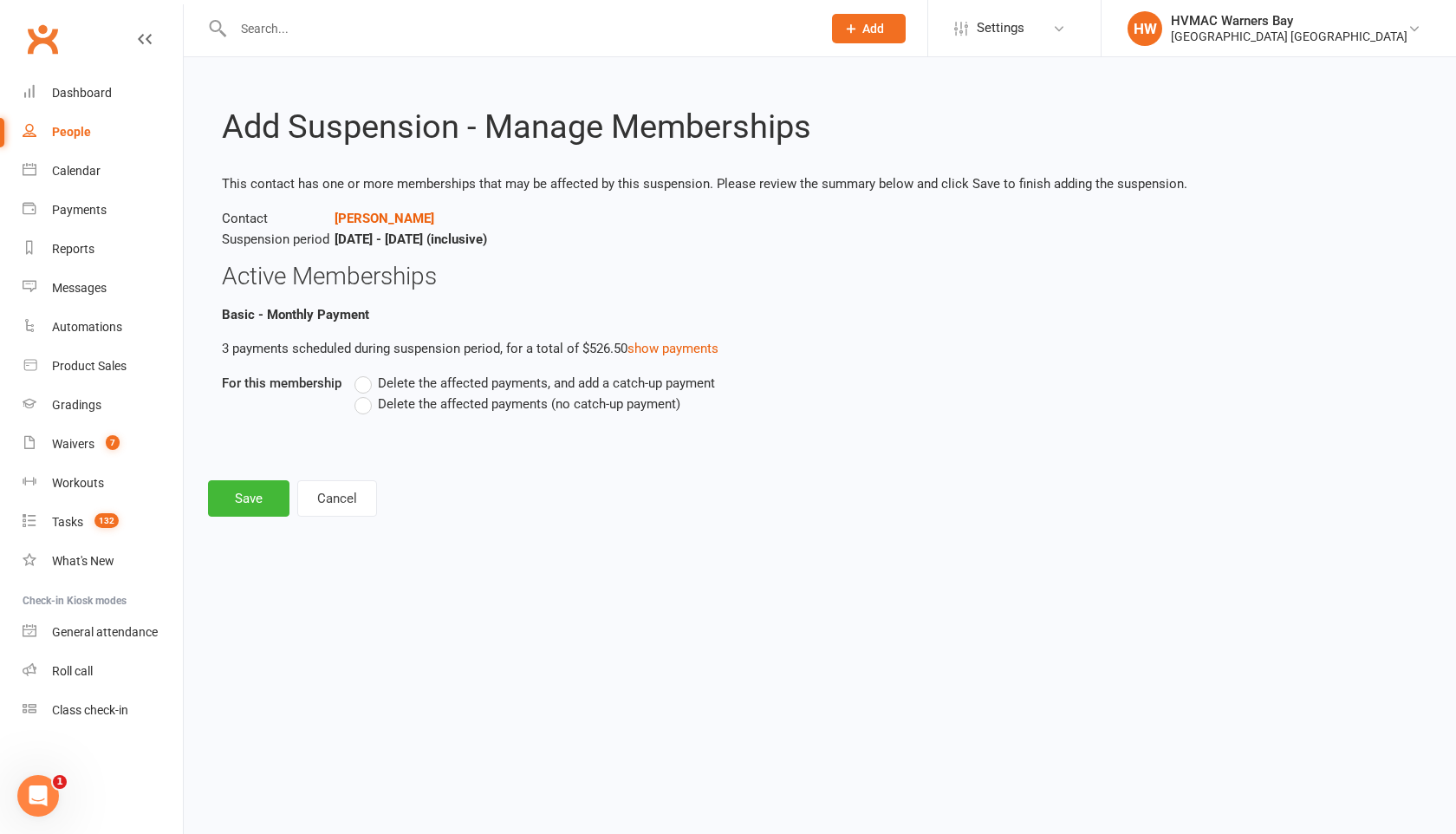
click at [364, 399] on label "Delete the affected payments (no catch-up payment)" at bounding box center [517, 404] width 326 height 21
click at [364, 393] on input "Delete the affected payments (no catch-up payment)" at bounding box center [360, 393] width 11 height 0
click at [257, 498] on button "Save" at bounding box center [249, 498] width 82 height 36
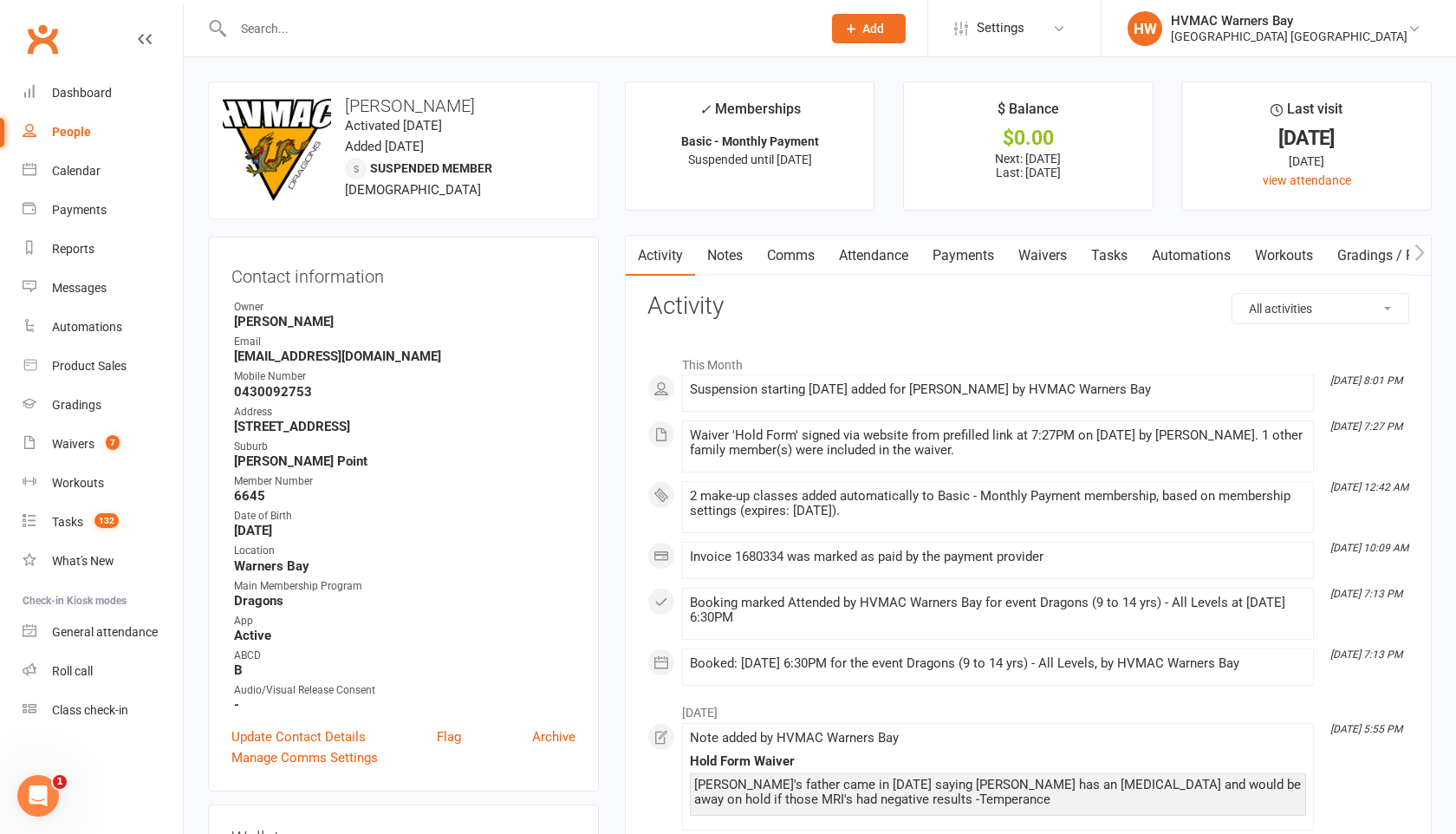
click at [732, 253] on link "Notes" at bounding box center [725, 256] width 60 height 40
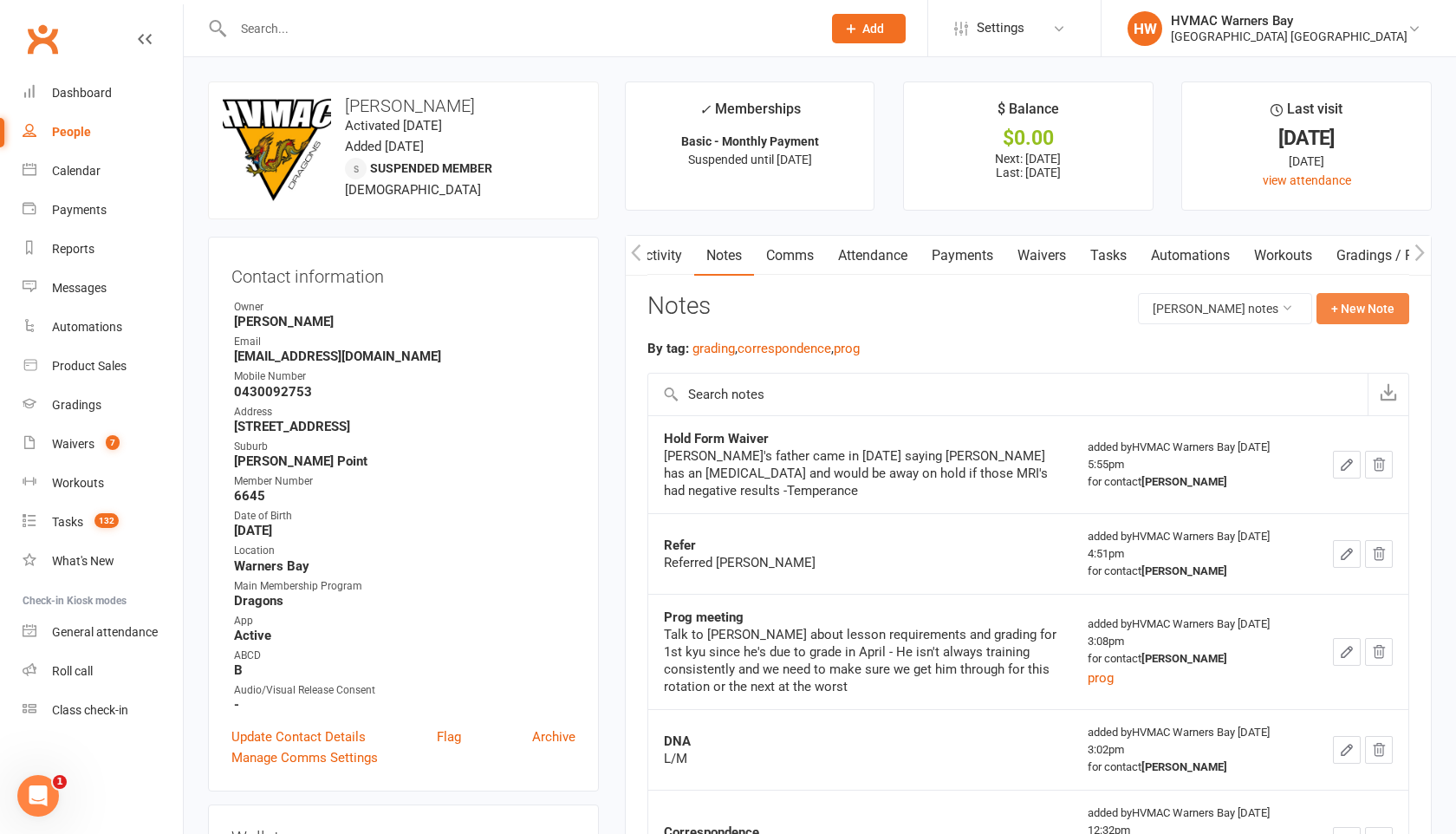
click at [1346, 310] on button "+ New Note" at bounding box center [1363, 308] width 93 height 31
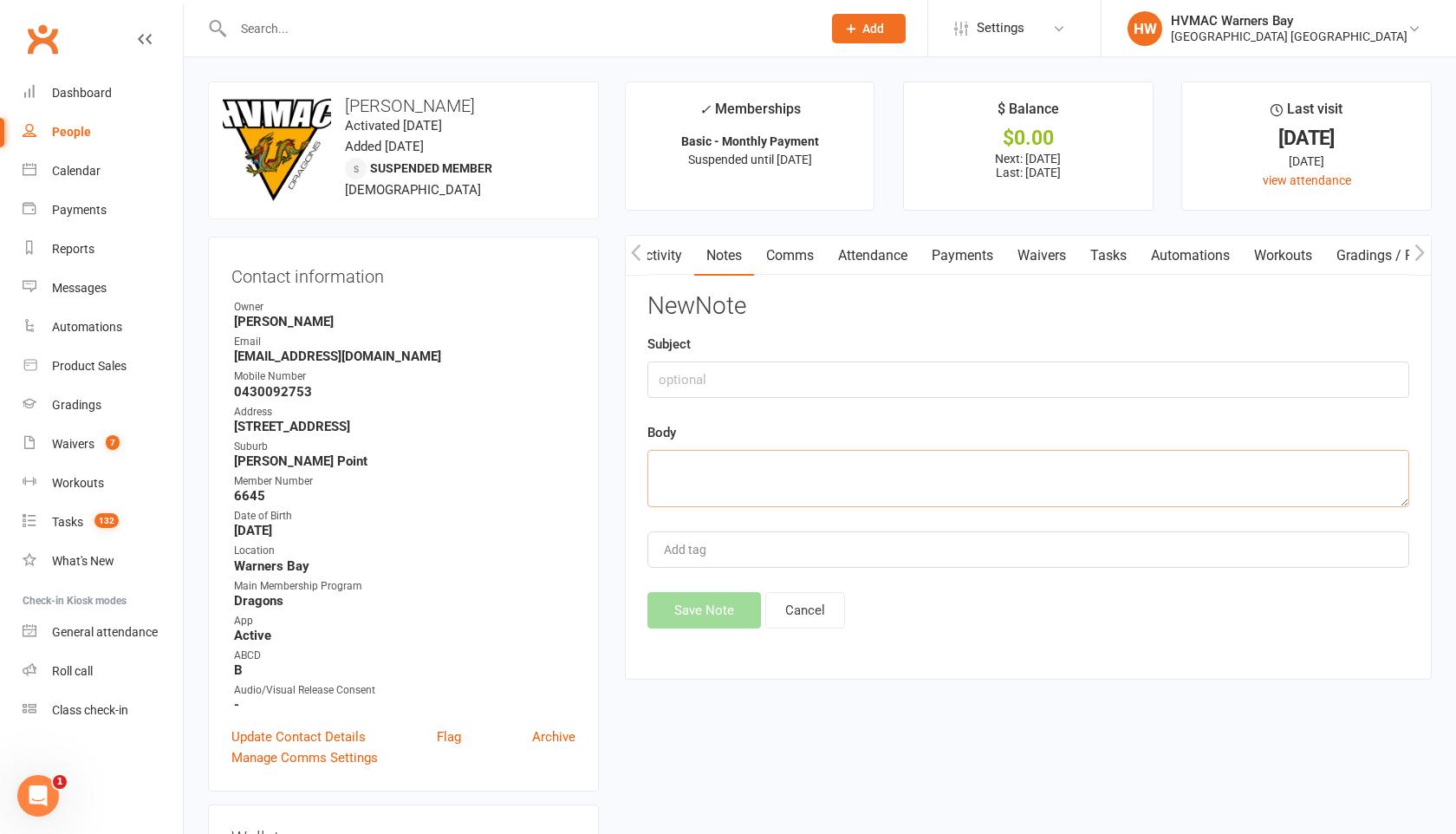
click at [665, 462] on textarea at bounding box center [1029, 479] width 762 height 57
paste textarea "Medical - back injury with L5 bone oedema and stress. Awaiting sports physician…"
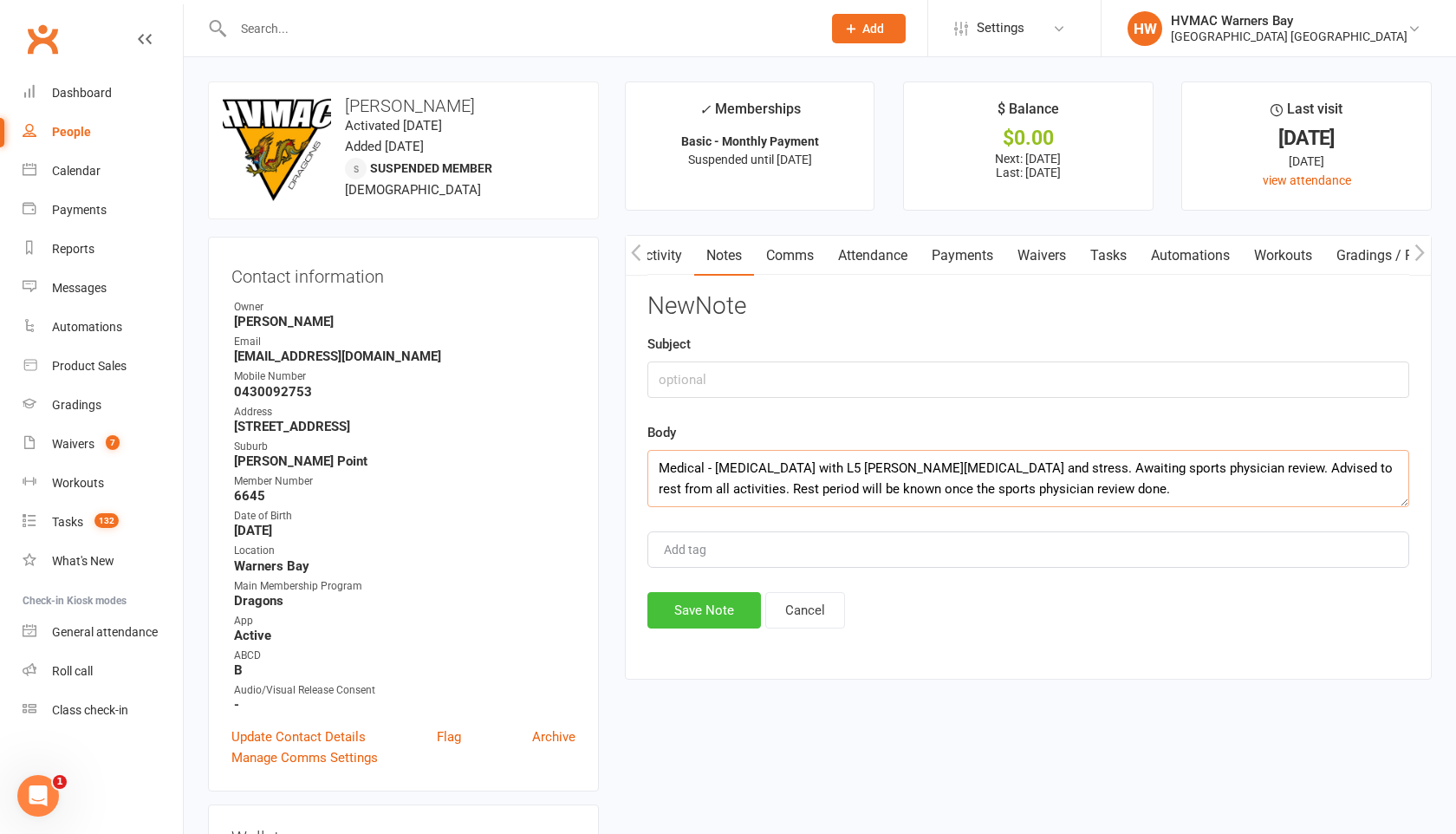
type textarea "Medical - back injury with L5 bone oedema and stress. Awaiting sports physician…"
click at [675, 612] on button "Save Note" at bounding box center [705, 610] width 114 height 36
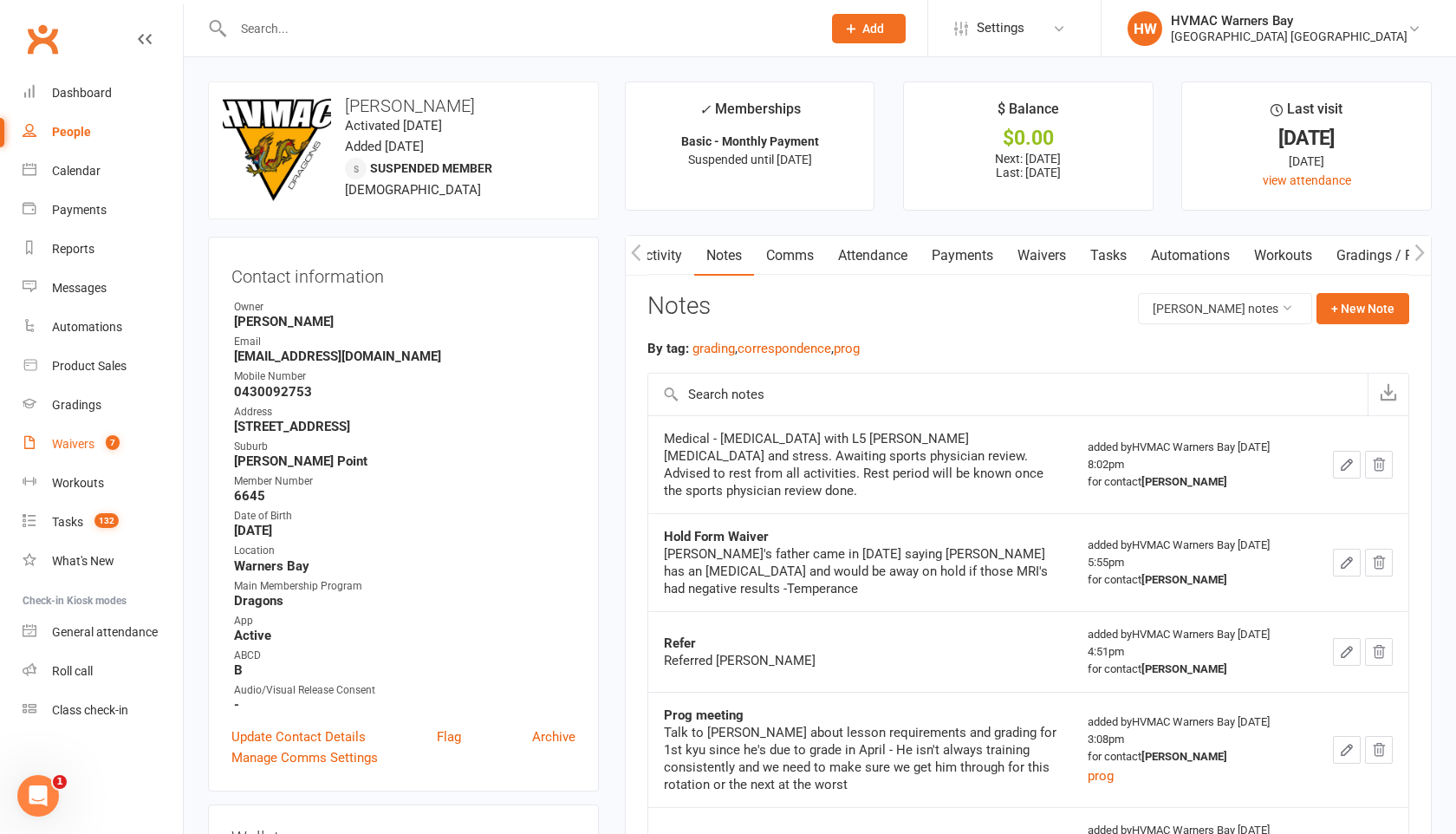
click at [60, 441] on div "Waivers" at bounding box center [73, 444] width 43 height 14
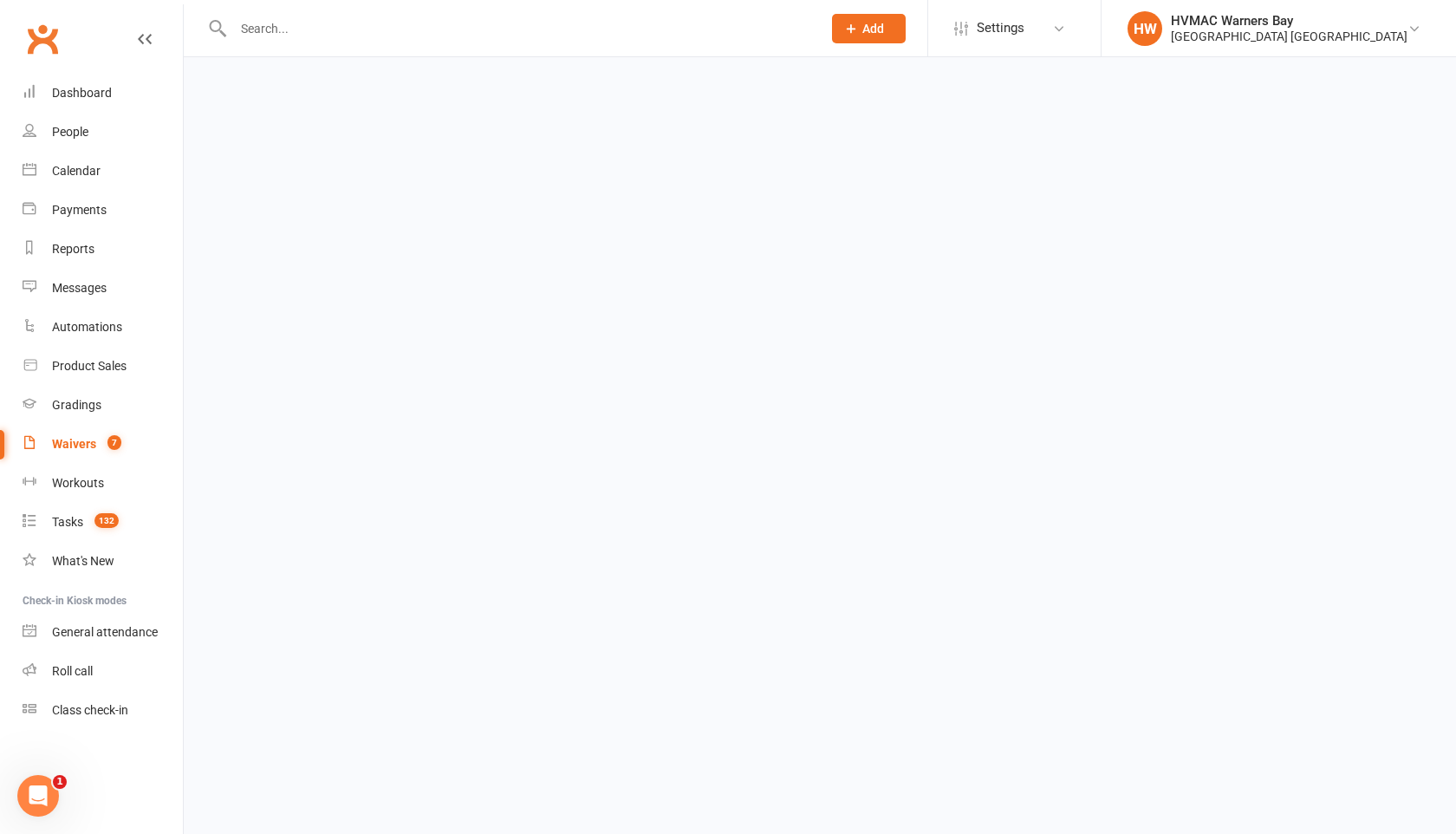
select select "100"
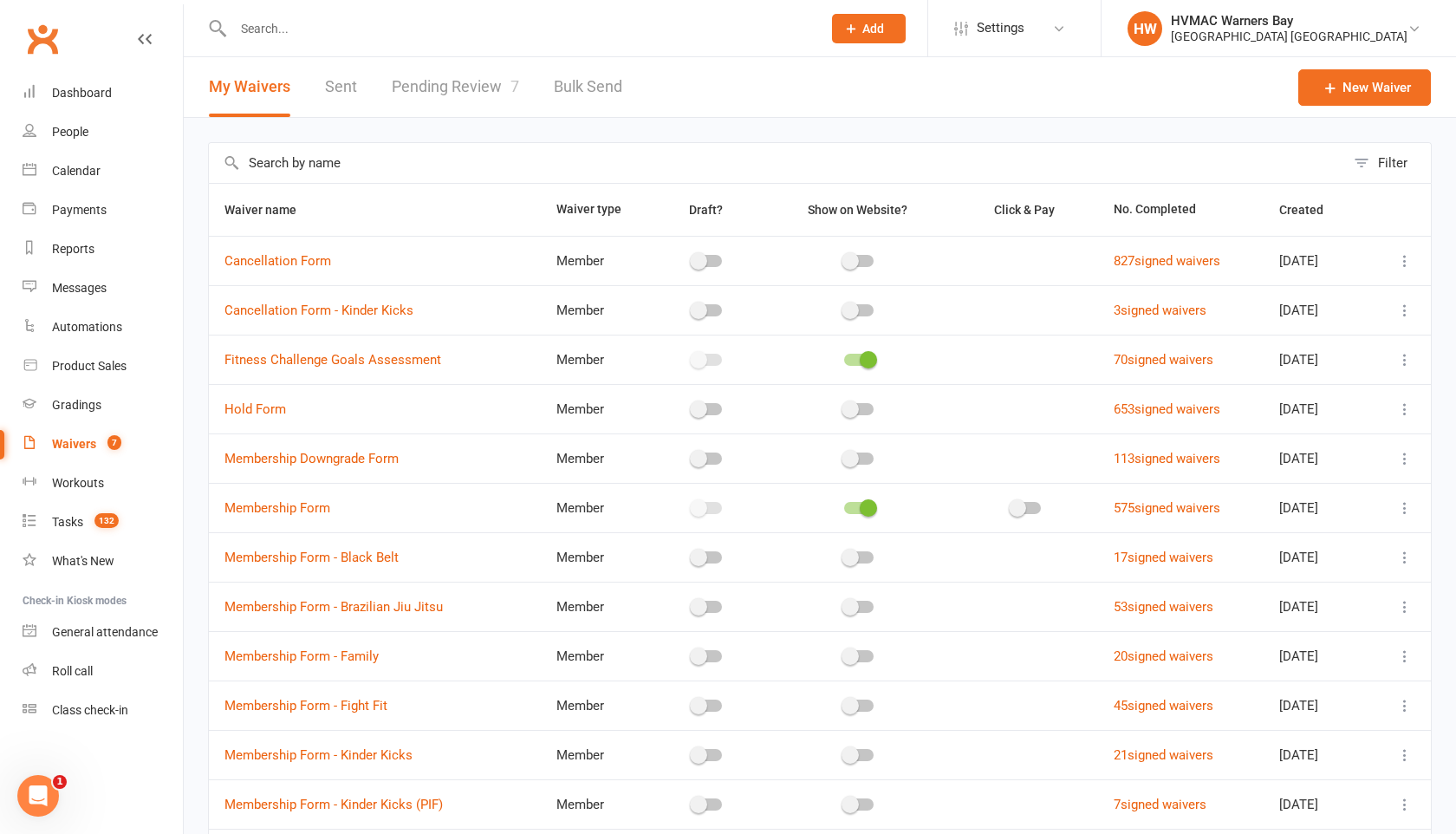
click at [482, 84] on link "Pending Review 7" at bounding box center [455, 86] width 127 height 60
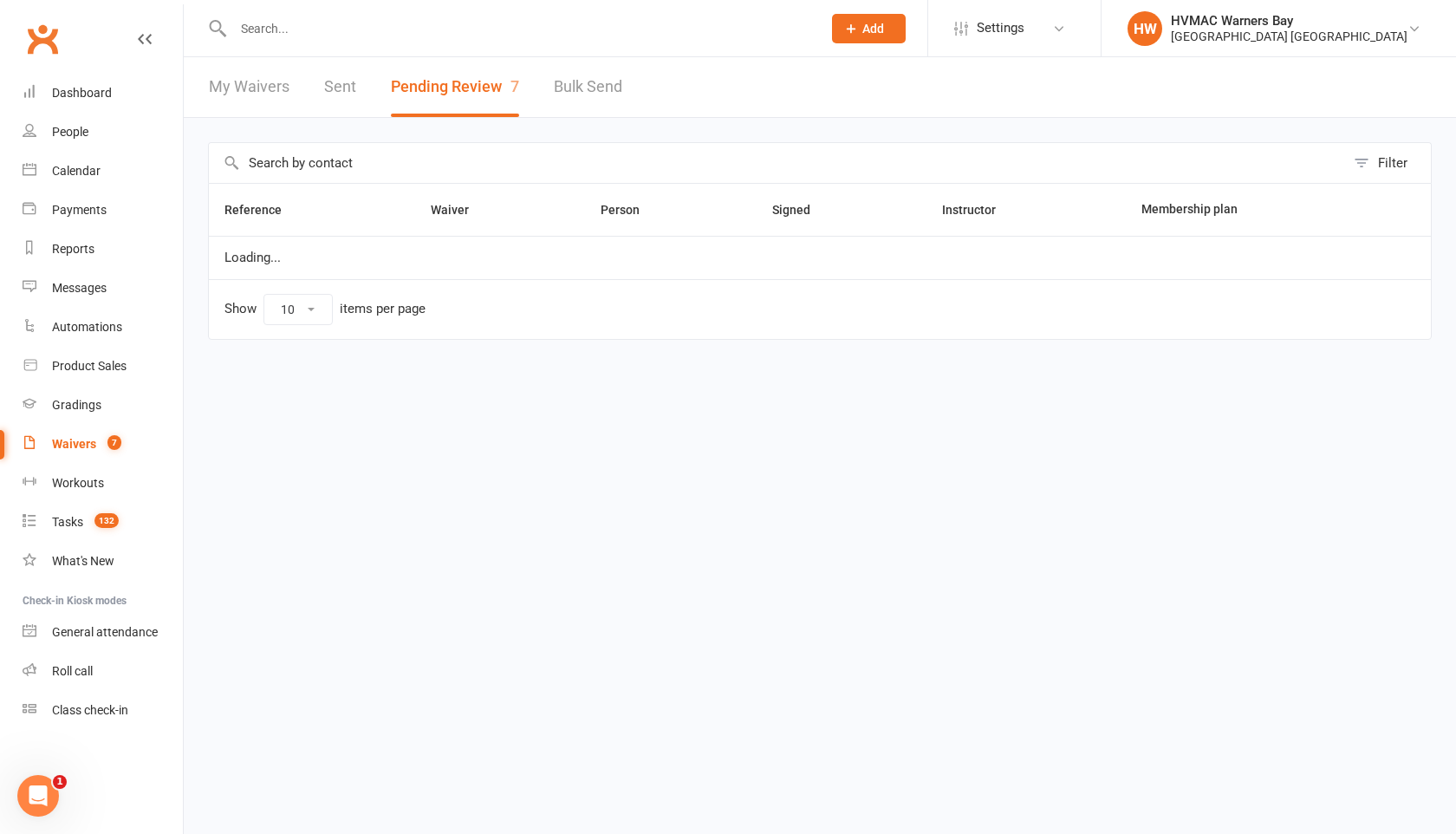
select select "100"
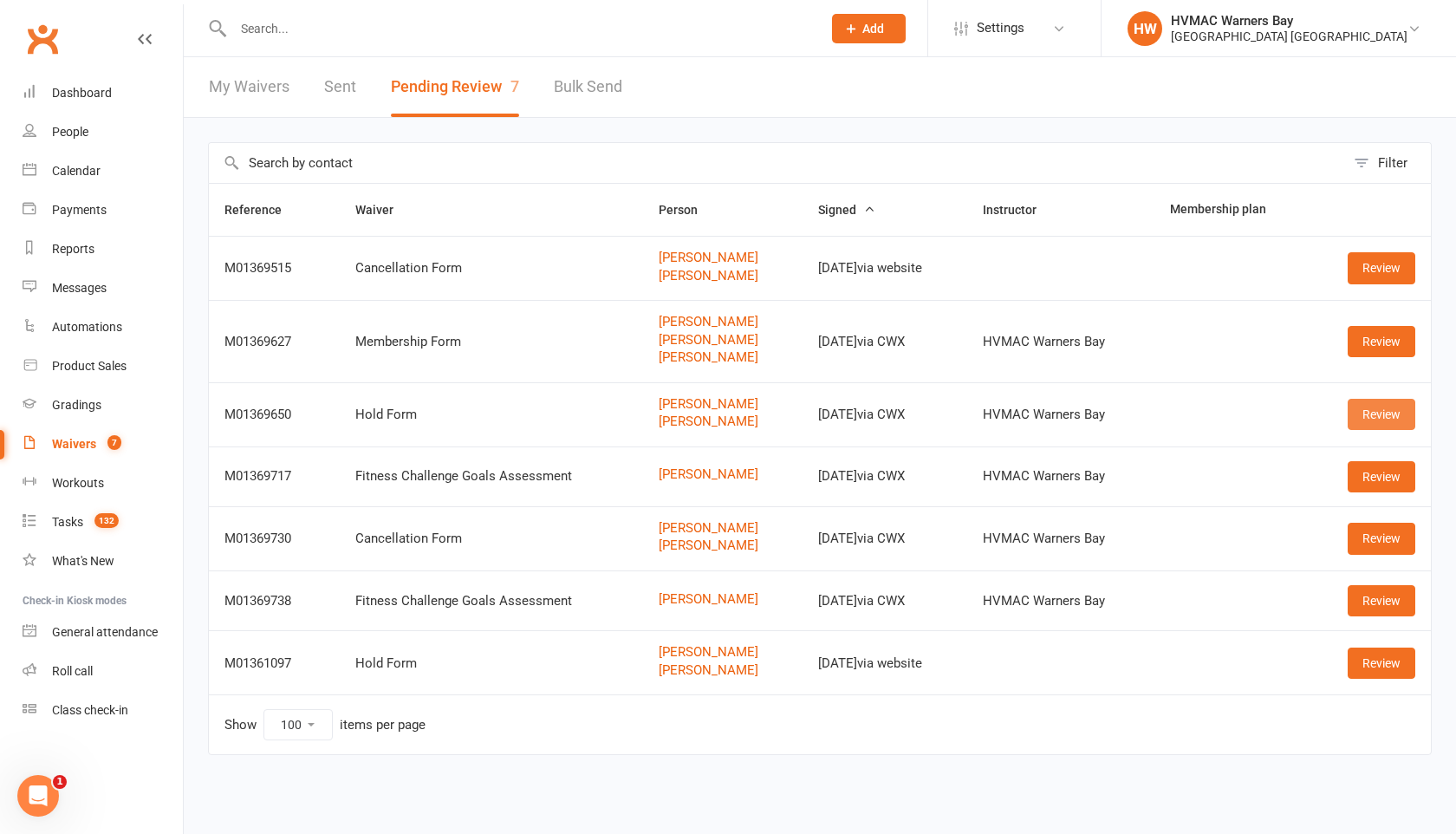
click at [1397, 411] on link "Review" at bounding box center [1381, 414] width 67 height 31
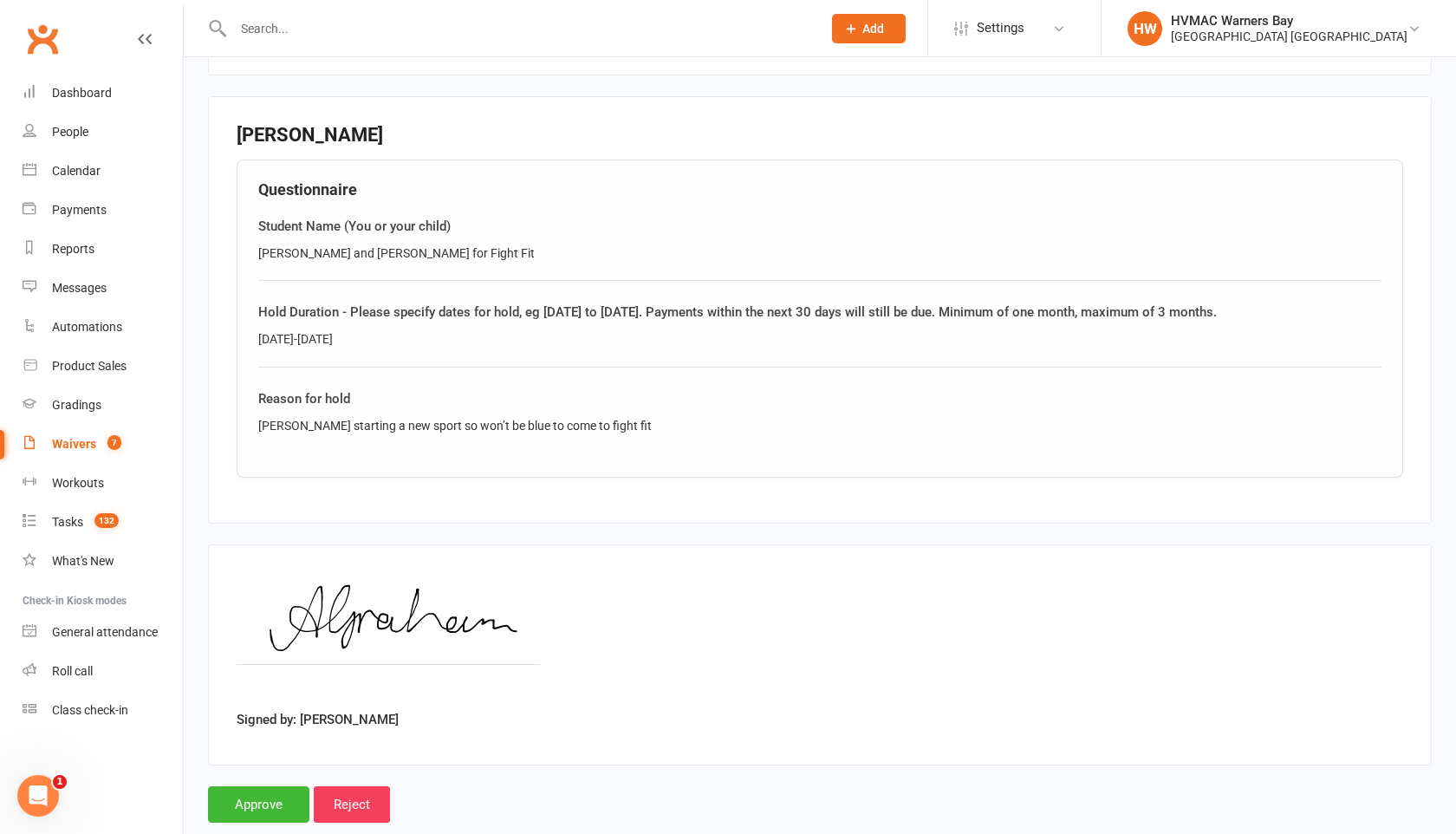
scroll to position [1449, 0]
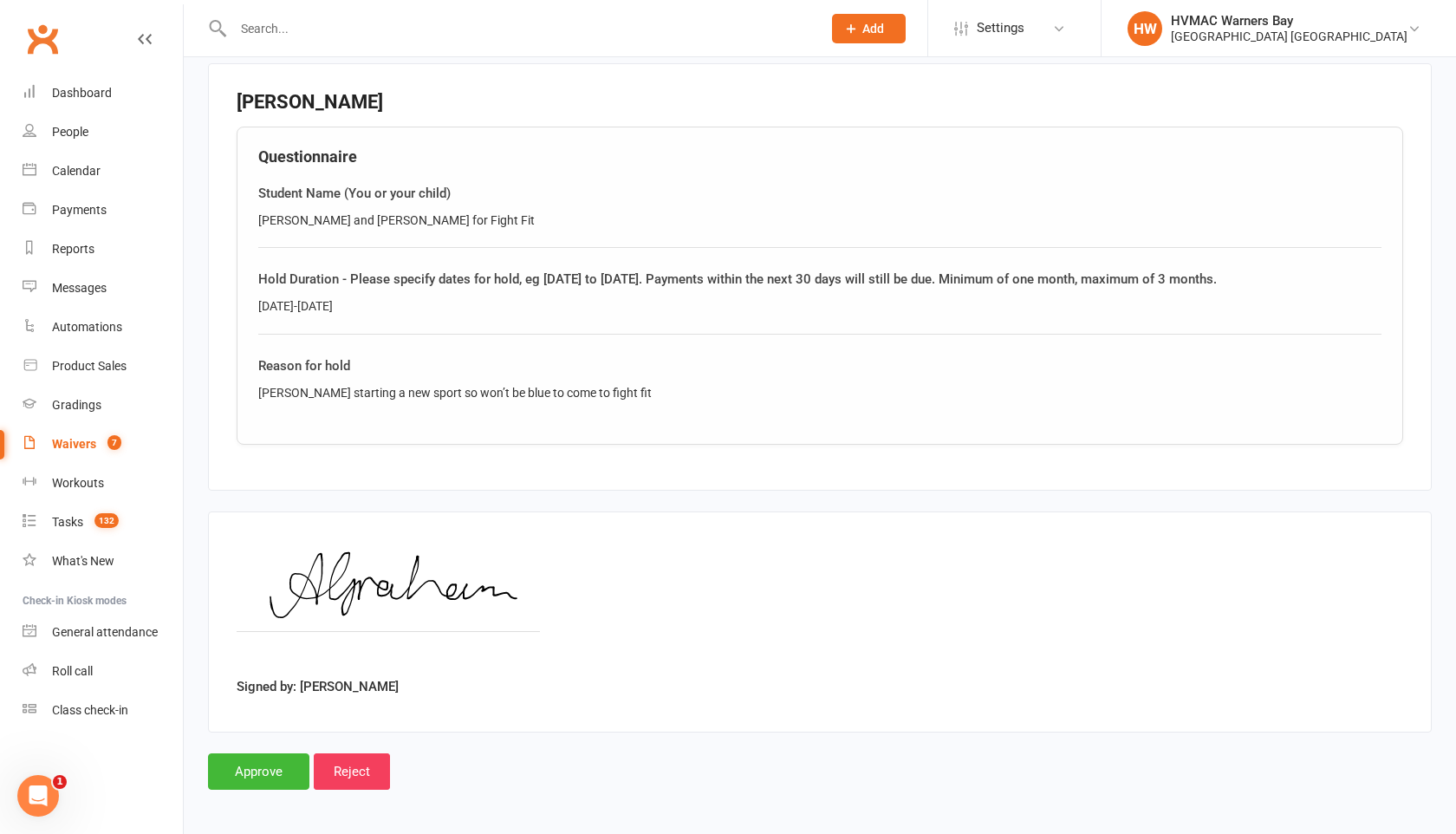
select select "100"
